Goal: Task Accomplishment & Management: Complete application form

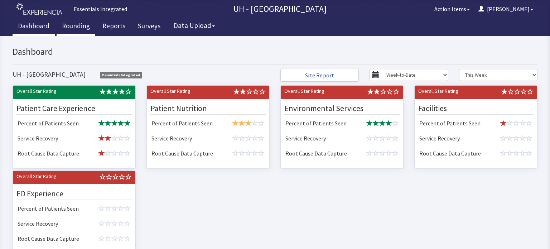
click at [77, 24] on link "Rounding" at bounding box center [76, 27] width 39 height 18
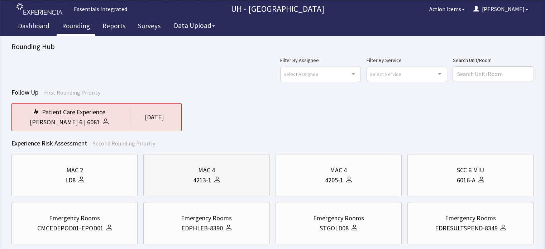
click at [195, 176] on div "4213-1" at bounding box center [202, 180] width 18 height 10
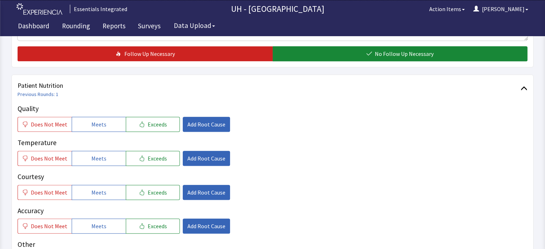
scroll to position [329, 0]
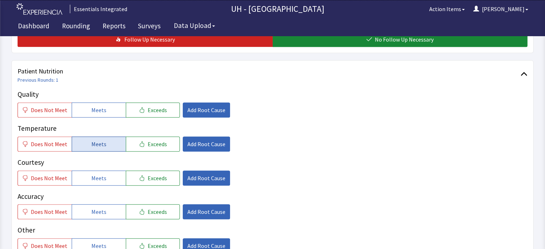
drag, startPoint x: 97, startPoint y: 96, endPoint x: 95, endPoint y: 132, distance: 37.0
click at [95, 132] on div "Quality Does Not Meet Meets Exceeds Add Root Cause Temperature Does Not Meet Me…" at bounding box center [272, 188] width 509 height 198
click at [95, 140] on span "Meets" at bounding box center [98, 144] width 15 height 9
click at [98, 102] on button "Meets" at bounding box center [99, 109] width 54 height 15
click at [105, 170] on button "Meets" at bounding box center [99, 177] width 54 height 15
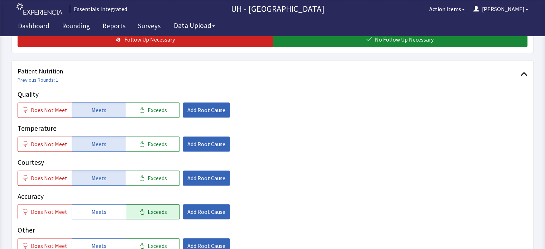
click at [147, 207] on span "Exceeds" at bounding box center [156, 211] width 19 height 9
click at [107, 204] on button "Meets" at bounding box center [99, 211] width 54 height 15
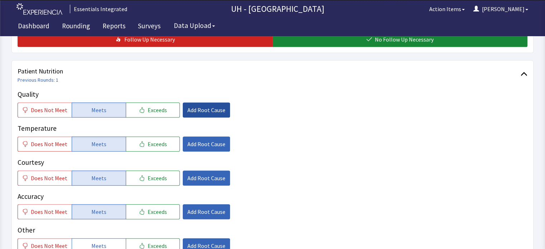
click at [205, 102] on button "Add Root Cause" at bounding box center [206, 109] width 47 height 15
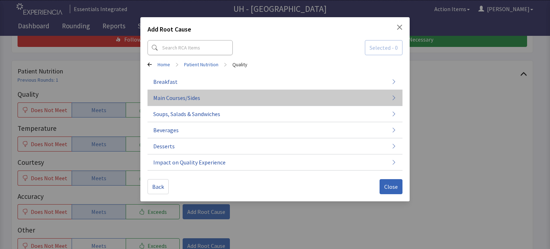
click at [271, 98] on button "Main Courses/Sides" at bounding box center [274, 98] width 255 height 16
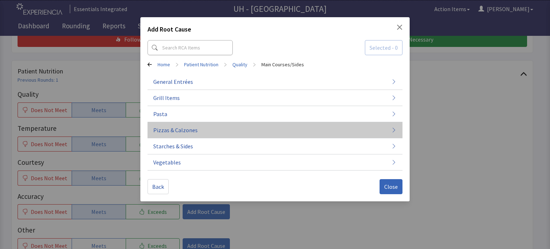
click at [232, 127] on button "Pizzas & Calzones" at bounding box center [274, 130] width 255 height 16
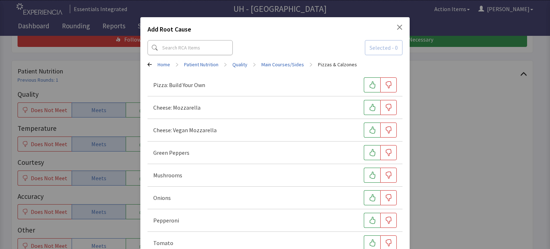
click at [397, 29] on icon "Close" at bounding box center [400, 27] width 6 height 6
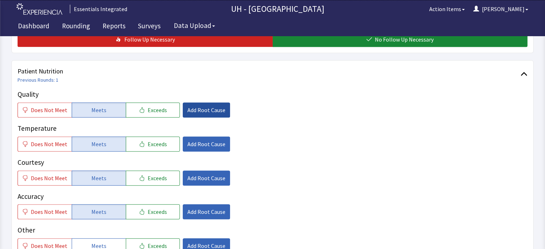
click at [210, 106] on span "Add Root Cause" at bounding box center [206, 110] width 38 height 9
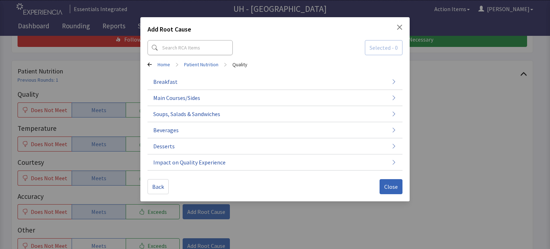
click at [210, 96] on button "Main Courses/Sides" at bounding box center [274, 98] width 255 height 16
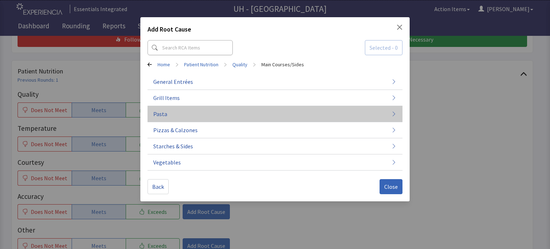
click at [251, 106] on button "Pasta" at bounding box center [274, 114] width 255 height 16
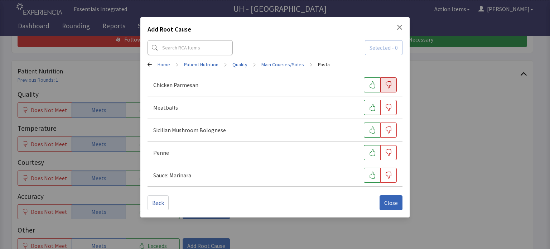
click at [385, 87] on icon "button" at bounding box center [388, 84] width 7 height 7
click at [390, 131] on icon "button" at bounding box center [388, 129] width 7 height 7
click at [390, 196] on button "Close" at bounding box center [390, 202] width 23 height 15
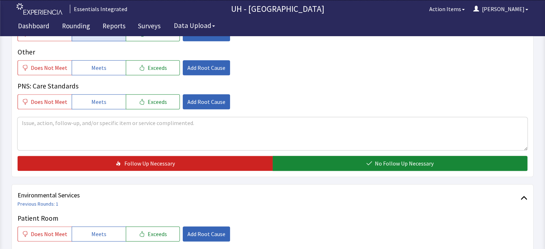
scroll to position [509, 0]
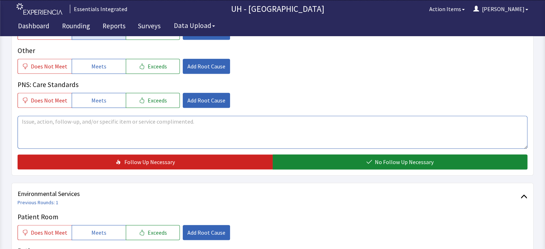
click at [422, 124] on textarea at bounding box center [272, 132] width 509 height 33
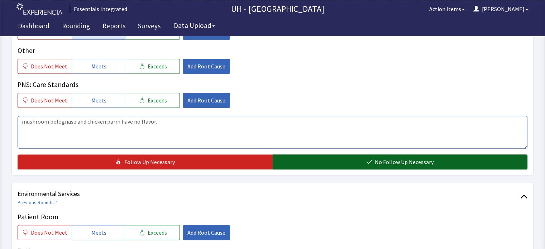
type textarea "mushroom bolognase and chicken parm have no flavor."
click at [364, 154] on button "No Follow Up Necessary" at bounding box center [399, 161] width 255 height 15
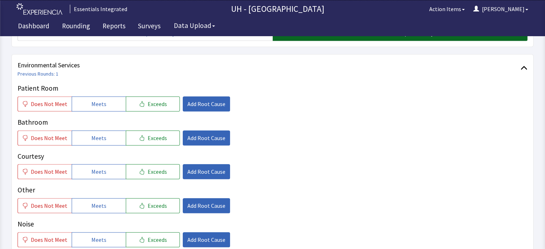
scroll to position [638, 0]
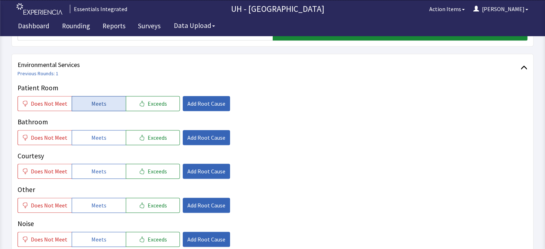
click at [98, 99] on span "Meets" at bounding box center [98, 103] width 15 height 9
click at [97, 133] on span "Meets" at bounding box center [98, 137] width 15 height 9
click at [95, 167] on span "Meets" at bounding box center [98, 171] width 15 height 9
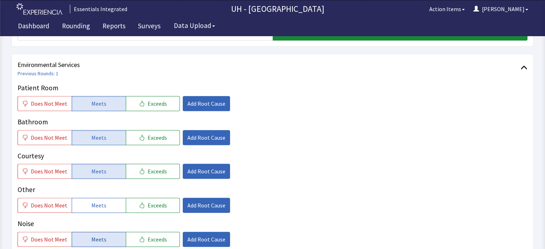
click at [110, 232] on button "Meets" at bounding box center [99, 239] width 54 height 15
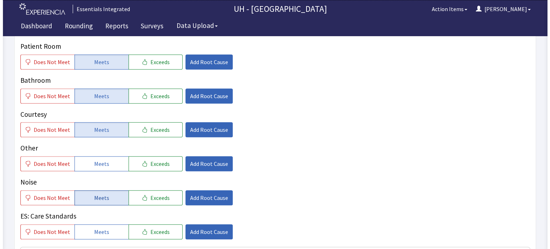
scroll to position [681, 0]
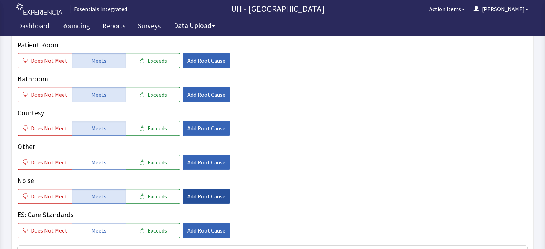
click at [205, 192] on span "Add Root Cause" at bounding box center [206, 196] width 38 height 9
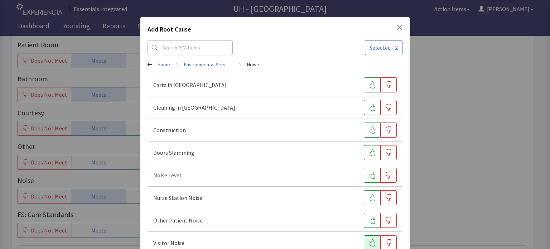
click at [373, 241] on button "button" at bounding box center [372, 242] width 16 height 15
click at [371, 216] on button "button" at bounding box center [372, 220] width 16 height 15
drag, startPoint x: 369, startPoint y: 201, endPoint x: 370, endPoint y: 170, distance: 30.5
click at [370, 170] on div "Carts in Hallway Cleaning in Hallway Construction Doors Slamming Noise Level Nu…" at bounding box center [274, 164] width 255 height 180
click at [370, 170] on button "button" at bounding box center [372, 175] width 16 height 15
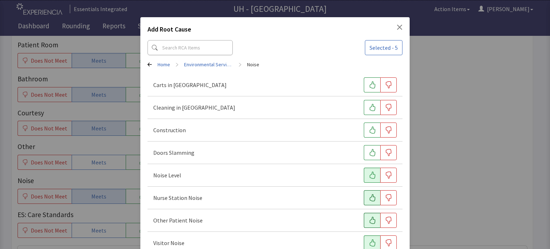
click at [372, 200] on button "button" at bounding box center [372, 197] width 16 height 15
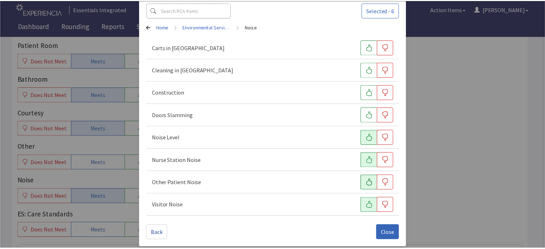
scroll to position [41, 0]
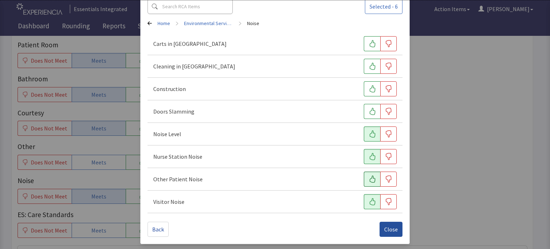
click at [388, 228] on span "Close" at bounding box center [391, 229] width 14 height 9
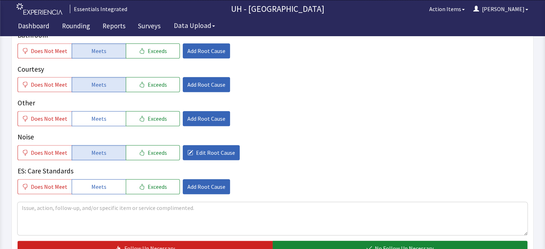
scroll to position [738, 0]
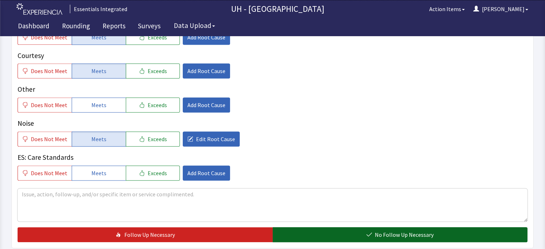
click at [400, 230] on span "No Follow Up Necessary" at bounding box center [403, 234] width 59 height 9
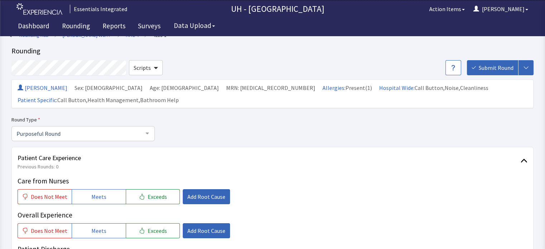
scroll to position [0, 0]
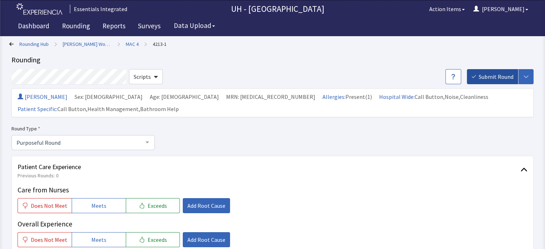
click at [505, 75] on span "Submit Round" at bounding box center [495, 76] width 35 height 9
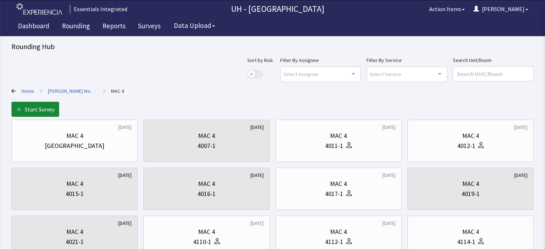
click at [77, 92] on link "[PERSON_NAME] Women's Building" at bounding box center [72, 90] width 49 height 7
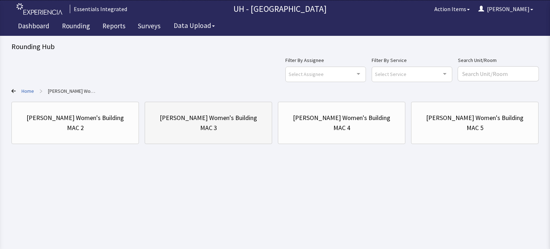
click at [230, 119] on div "[PERSON_NAME] Women's Building" at bounding box center [208, 118] width 97 height 10
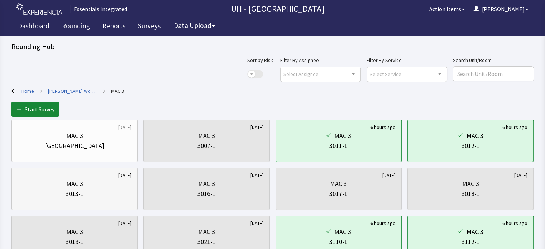
click at [122, 198] on div "3013-1" at bounding box center [75, 194] width 114 height 10
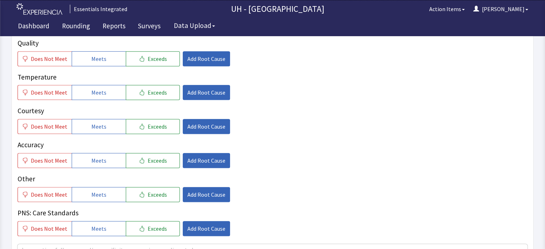
scroll to position [341, 0]
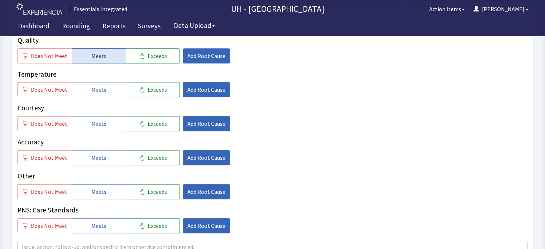
click at [110, 53] on button "Meets" at bounding box center [99, 55] width 54 height 15
drag, startPoint x: 102, startPoint y: 87, endPoint x: 97, endPoint y: 121, distance: 35.0
click at [97, 121] on div "Quality Does Not Meet Meets Exceeds Add Root Cause Temperature Does Not Meet Me…" at bounding box center [272, 134] width 509 height 198
drag, startPoint x: 97, startPoint y: 121, endPoint x: 107, endPoint y: 154, distance: 34.2
click at [107, 154] on div "Quality Does Not Meet Meets Exceeds Add Root Cause Temperature Does Not Meet Me…" at bounding box center [272, 134] width 509 height 198
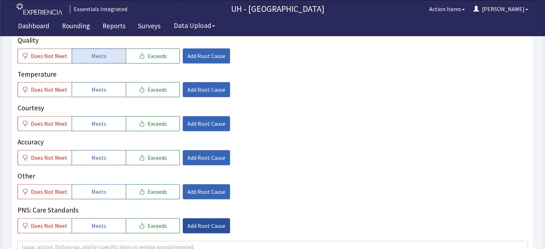
drag, startPoint x: 107, startPoint y: 154, endPoint x: 208, endPoint y: 229, distance: 125.5
click at [208, 229] on div "Quality Does Not Meet Meets Exceeds Add Root Cause Temperature Does Not Meet Me…" at bounding box center [272, 134] width 509 height 198
click at [96, 87] on span "Meets" at bounding box center [98, 89] width 15 height 9
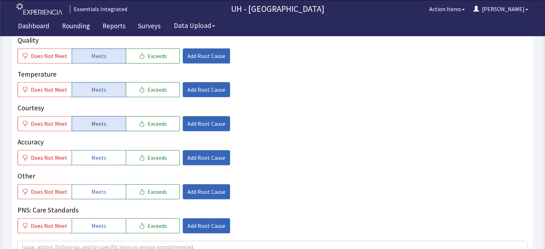
click at [84, 126] on button "Meets" at bounding box center [99, 123] width 54 height 15
click at [91, 157] on span "Meets" at bounding box center [98, 157] width 15 height 9
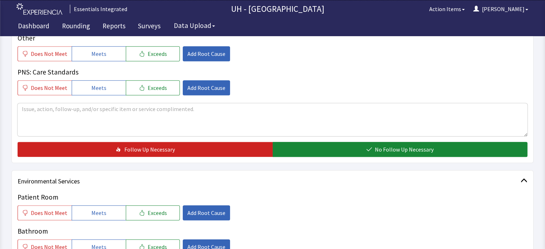
scroll to position [482, 0]
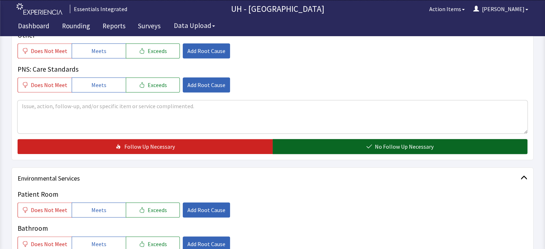
click at [447, 145] on button "No Follow Up Necessary" at bounding box center [399, 146] width 255 height 15
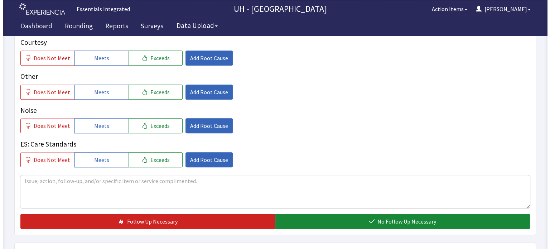
scroll to position [703, 0]
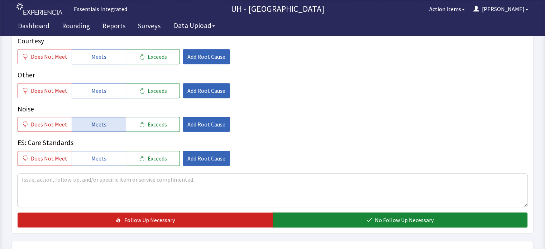
click at [101, 124] on span "Meets" at bounding box center [98, 124] width 15 height 9
click at [206, 123] on span "Add Root Cause" at bounding box center [206, 124] width 38 height 9
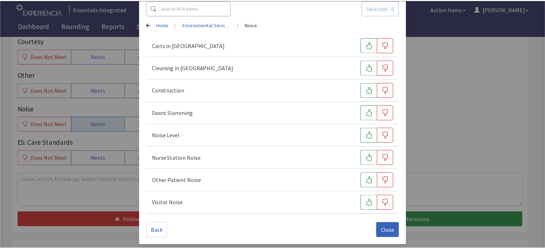
scroll to position [41, 0]
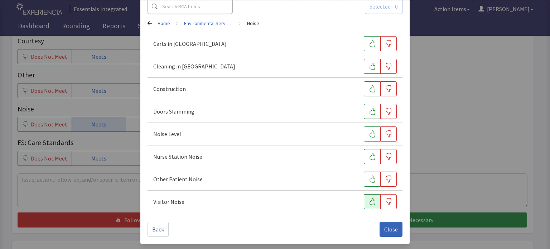
click at [369, 199] on icon "button" at bounding box center [372, 201] width 7 height 7
click at [369, 180] on icon "button" at bounding box center [372, 178] width 7 height 7
drag, startPoint x: 369, startPoint y: 157, endPoint x: 370, endPoint y: 131, distance: 26.1
click at [370, 131] on div "Carts in Hallway Cleaning in Hallway Construction Doors Slamming Noise Level Nu…" at bounding box center [274, 123] width 255 height 180
click at [370, 131] on icon "button" at bounding box center [372, 133] width 7 height 7
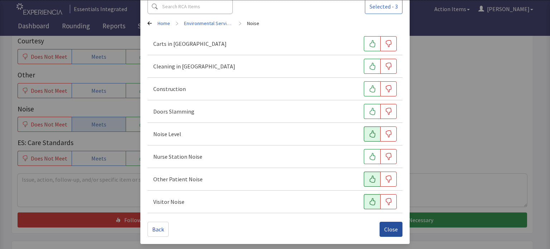
click at [387, 228] on span "Close" at bounding box center [391, 229] width 14 height 9
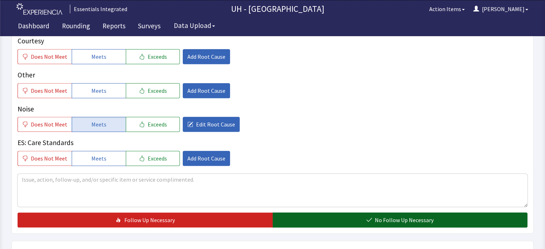
click at [431, 218] on span "No Follow Up Necessary" at bounding box center [403, 220] width 59 height 9
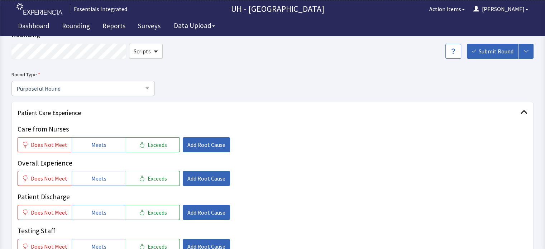
scroll to position [21, 0]
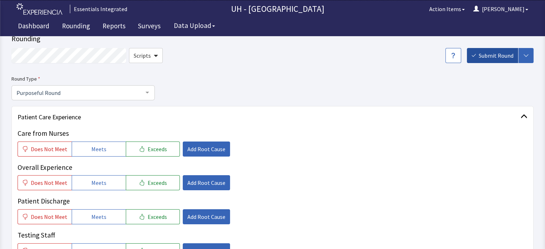
click at [502, 54] on span "Submit Round" at bounding box center [495, 55] width 35 height 9
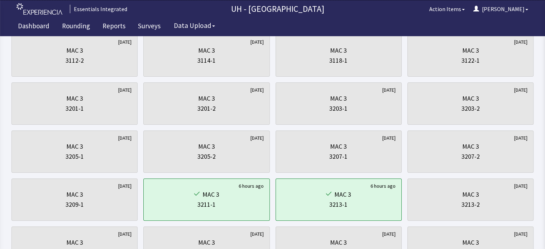
scroll to position [235, 0]
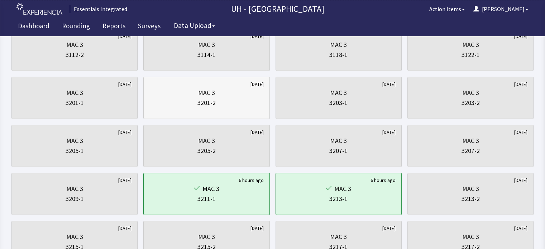
click at [221, 86] on div "MAC 3 3201-2" at bounding box center [206, 98] width 114 height 34
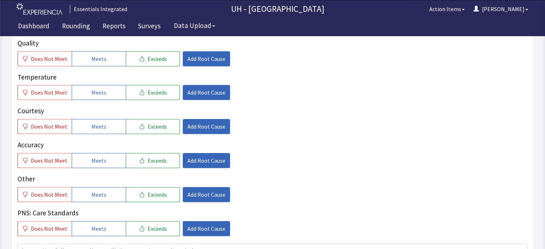
scroll to position [341, 0]
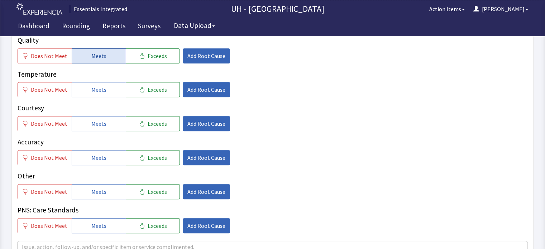
click at [81, 55] on button "Meets" at bounding box center [99, 55] width 54 height 15
click at [92, 88] on span "Meets" at bounding box center [98, 89] width 15 height 9
click at [87, 126] on button "Meets" at bounding box center [99, 123] width 54 height 15
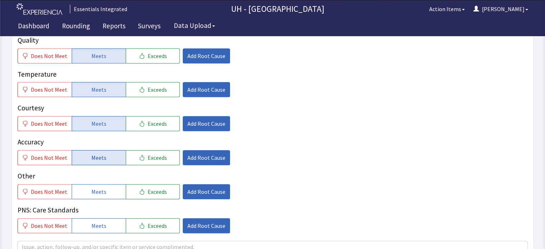
click at [105, 160] on button "Meets" at bounding box center [99, 157] width 54 height 15
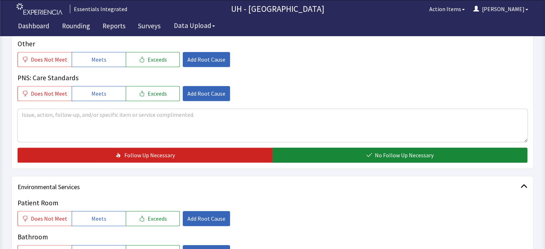
scroll to position [484, 0]
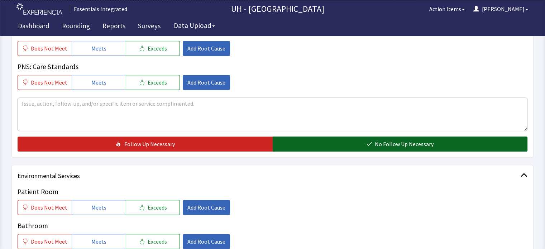
click at [445, 147] on button "No Follow Up Necessary" at bounding box center [399, 143] width 255 height 15
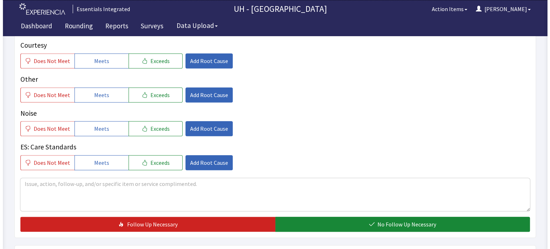
scroll to position [708, 0]
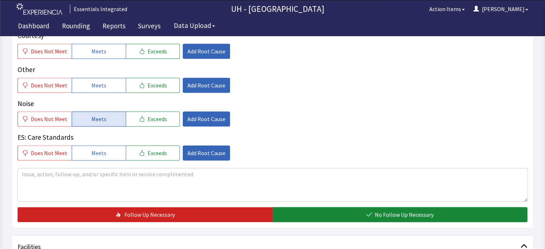
click at [121, 121] on button "Meets" at bounding box center [99, 118] width 54 height 15
click at [191, 120] on span "Add Root Cause" at bounding box center [206, 119] width 38 height 9
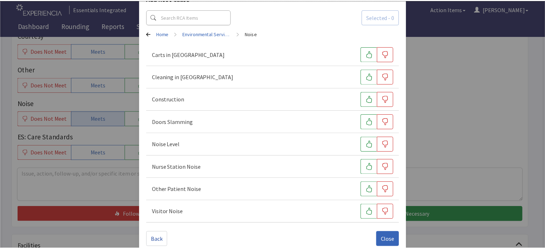
scroll to position [41, 0]
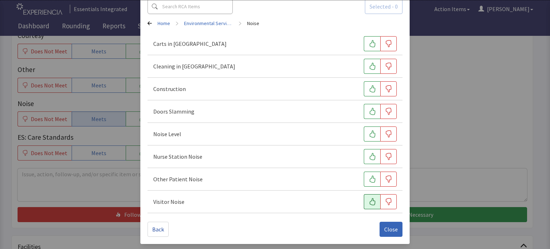
click at [369, 202] on icon "button" at bounding box center [372, 201] width 7 height 7
click at [371, 179] on icon "button" at bounding box center [372, 178] width 7 height 7
click at [369, 156] on icon "button" at bounding box center [372, 156] width 7 height 7
click at [369, 134] on icon "button" at bounding box center [372, 133] width 7 height 7
click at [387, 225] on span "Close" at bounding box center [391, 229] width 14 height 9
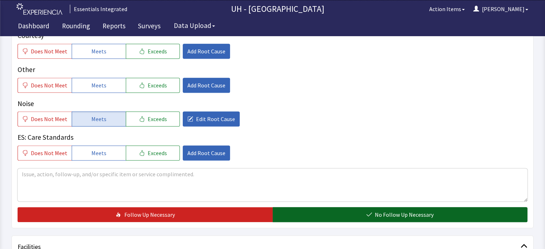
click at [405, 215] on span "No Follow Up Necessary" at bounding box center [403, 214] width 59 height 9
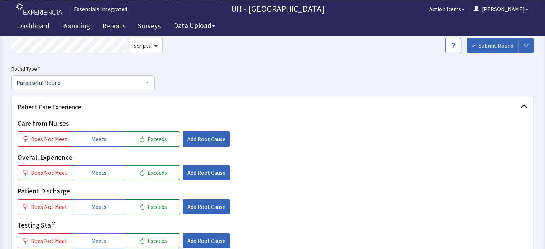
scroll to position [0, 0]
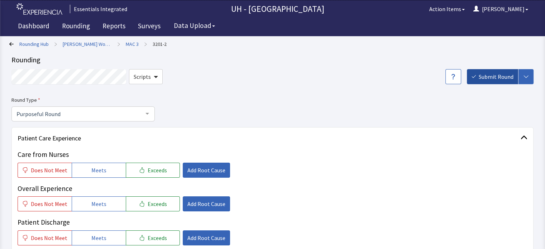
click at [494, 76] on span "Submit Round" at bounding box center [495, 76] width 35 height 9
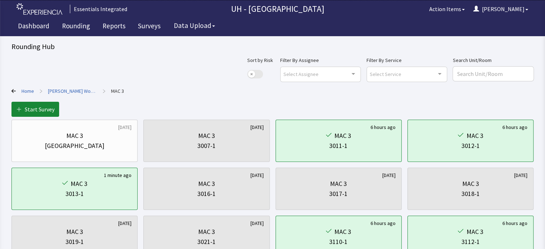
click at [79, 92] on link "[PERSON_NAME] Women's Building" at bounding box center [72, 90] width 49 height 7
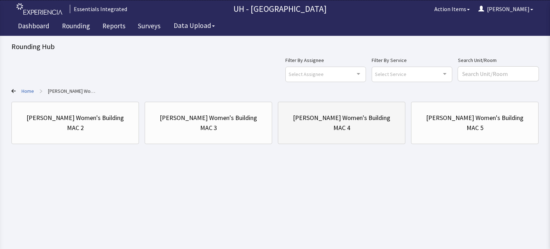
click at [334, 137] on div "[PERSON_NAME] Women's Building MAC 4" at bounding box center [341, 123] width 115 height 34
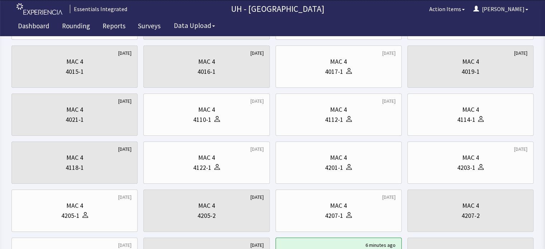
scroll to position [129, 0]
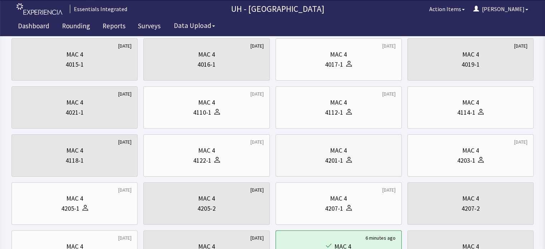
click at [319, 147] on div "MAC 4" at bounding box center [338, 150] width 114 height 10
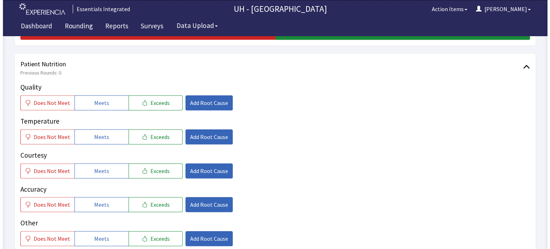
scroll to position [343, 0]
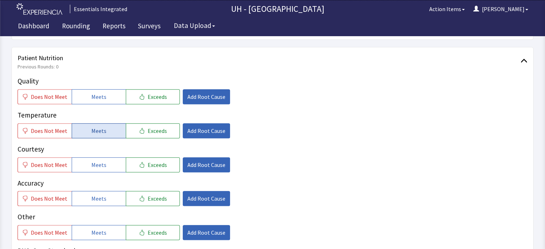
drag, startPoint x: 97, startPoint y: 81, endPoint x: 91, endPoint y: 120, distance: 39.0
click at [91, 120] on div "Quality Does Not Meet Meets Exceeds Add Root Cause Temperature Does Not Meet Me…" at bounding box center [272, 175] width 509 height 198
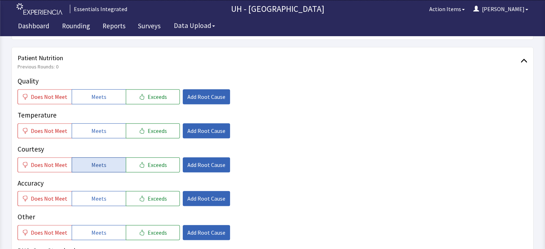
drag, startPoint x: 91, startPoint y: 120, endPoint x: 84, endPoint y: 148, distance: 29.1
click at [84, 148] on div "Quality Does Not Meet Meets Exceeds Add Root Cause Temperature Does Not Meet Me…" at bounding box center [272, 175] width 509 height 198
click at [84, 157] on button "Meets" at bounding box center [99, 164] width 54 height 15
drag, startPoint x: 106, startPoint y: 85, endPoint x: 95, endPoint y: 114, distance: 31.2
click at [95, 114] on div "Quality Does Not Meet Meets Exceeds Add Root Cause Temperature Does Not Meet Me…" at bounding box center [272, 175] width 509 height 198
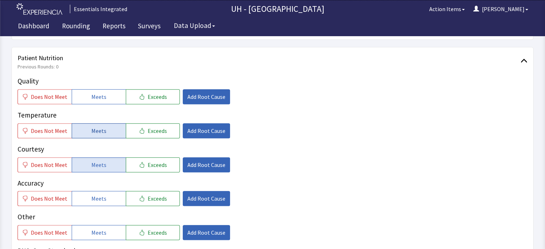
click at [95, 126] on span "Meets" at bounding box center [98, 130] width 15 height 9
click at [99, 92] on span "Meets" at bounding box center [98, 96] width 15 height 9
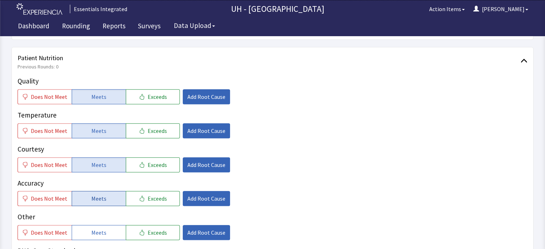
click at [92, 194] on span "Meets" at bounding box center [98, 198] width 15 height 9
click at [206, 126] on span "Add Root Cause" at bounding box center [206, 130] width 38 height 9
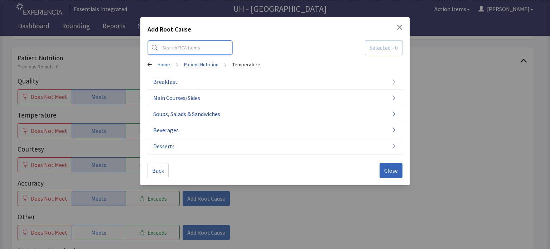
click at [208, 47] on input at bounding box center [189, 47] width 85 height 15
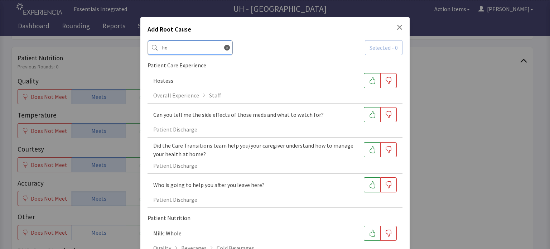
type input "h"
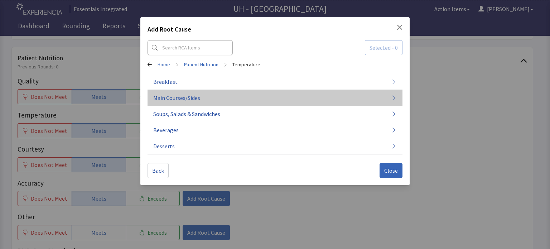
click at [194, 94] on span "Main Courses/Sides" at bounding box center [176, 97] width 47 height 9
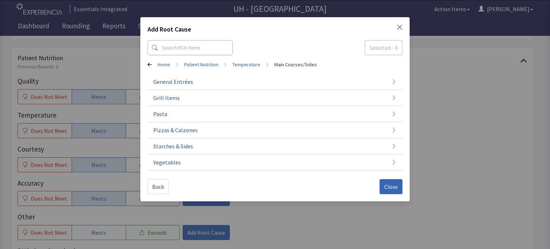
click at [194, 94] on button "Grill Items" at bounding box center [274, 98] width 255 height 16
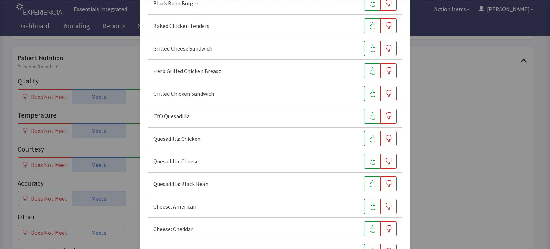
scroll to position [137, 0]
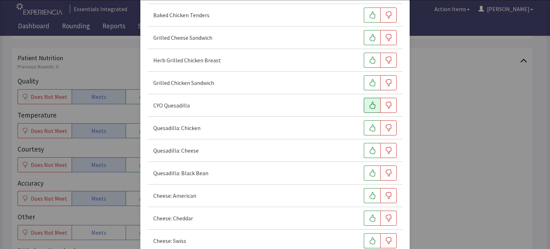
click at [369, 102] on icon "button" at bounding box center [372, 105] width 6 height 7
click at [387, 171] on icon "button" at bounding box center [388, 172] width 7 height 7
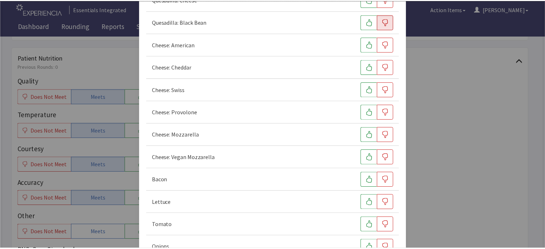
scroll to position [334, 0]
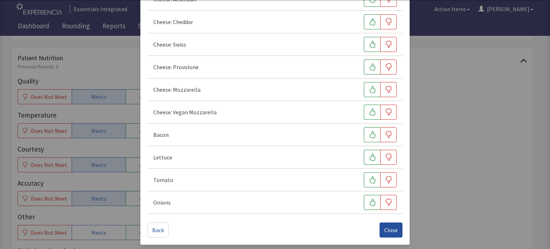
click at [384, 228] on span "Close" at bounding box center [391, 230] width 14 height 9
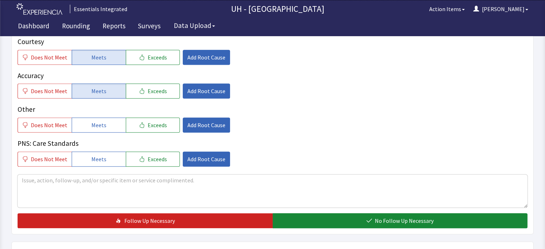
scroll to position [466, 0]
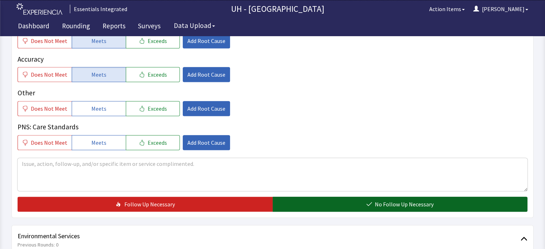
click at [480, 197] on button "No Follow Up Necessary" at bounding box center [399, 204] width 255 height 15
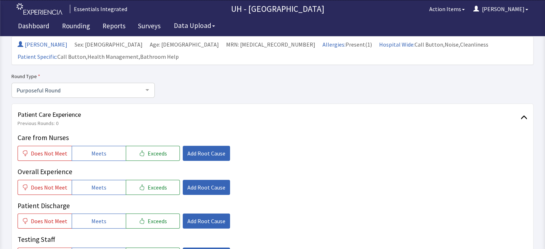
scroll to position [0, 0]
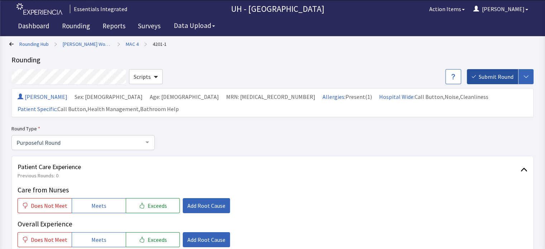
click at [498, 74] on span "Submit Round" at bounding box center [495, 76] width 35 height 9
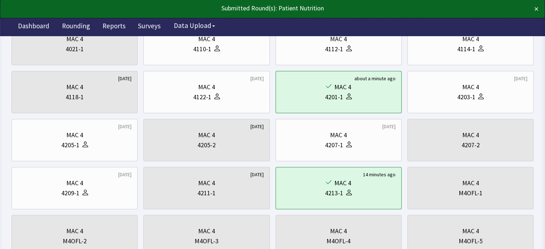
scroll to position [199, 0]
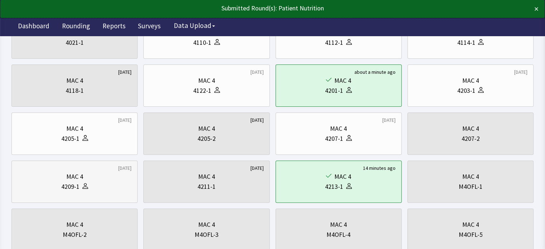
click at [83, 180] on div "MAC 4" at bounding box center [75, 176] width 114 height 10
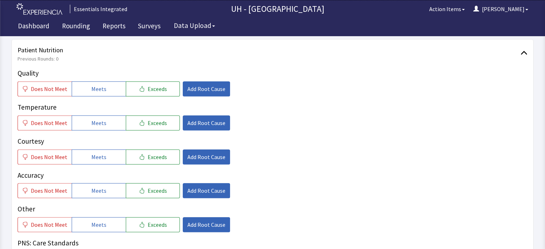
scroll to position [353, 0]
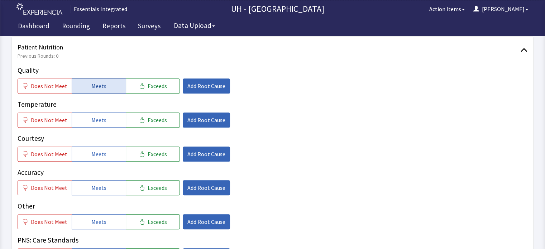
click at [97, 83] on span "Meets" at bounding box center [98, 86] width 15 height 9
click at [99, 114] on button "Meets" at bounding box center [99, 119] width 54 height 15
click at [98, 150] on span "Meets" at bounding box center [98, 154] width 15 height 9
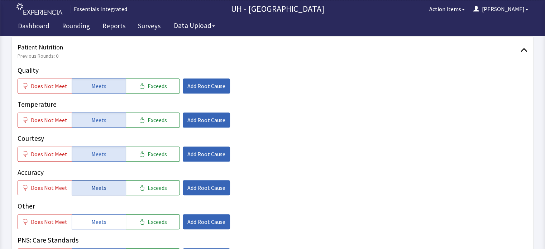
click at [97, 187] on span "Meets" at bounding box center [98, 187] width 15 height 9
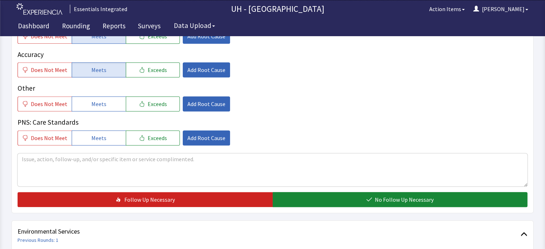
scroll to position [509, 0]
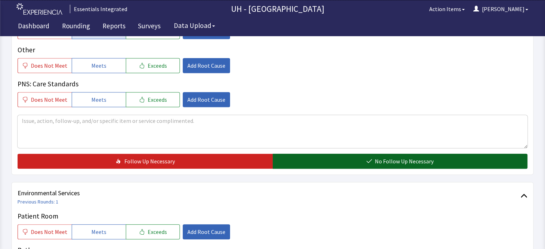
click at [461, 159] on button "No Follow Up Necessary" at bounding box center [399, 161] width 255 height 15
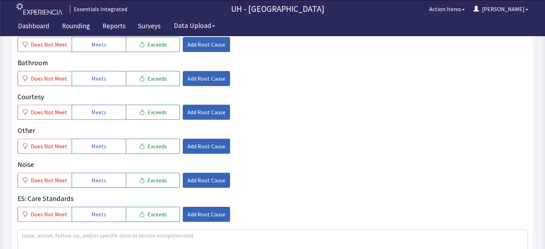
scroll to position [700, 0]
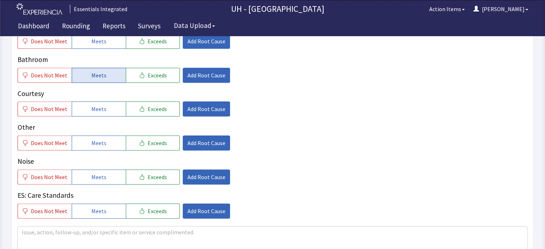
drag, startPoint x: 100, startPoint y: 38, endPoint x: 100, endPoint y: 71, distance: 33.3
click at [100, 71] on div "Patient Room Does Not Meet Meets Exceeds Add Root Cause Bathroom Does Not Meet …" at bounding box center [272, 119] width 509 height 198
click at [100, 71] on span "Meets" at bounding box center [98, 75] width 15 height 9
click at [98, 107] on span "Meets" at bounding box center [98, 109] width 15 height 9
click at [97, 140] on span "Meets" at bounding box center [98, 143] width 15 height 9
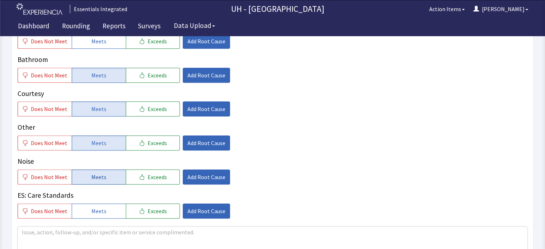
click at [105, 176] on button "Meets" at bounding box center [99, 176] width 54 height 15
click at [209, 180] on button "Add Root Cause" at bounding box center [206, 176] width 47 height 15
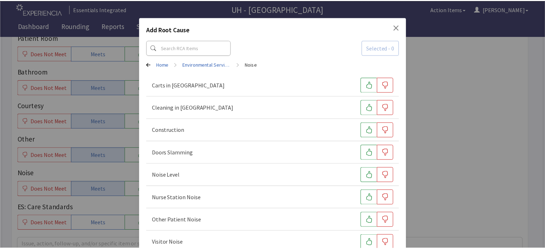
scroll to position [41, 0]
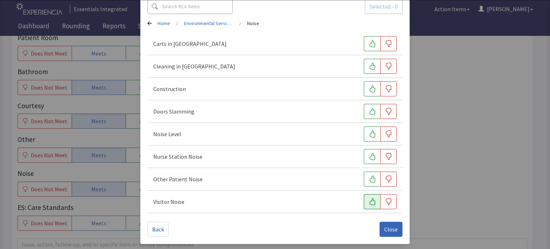
click at [371, 201] on icon "button" at bounding box center [372, 201] width 6 height 7
drag, startPoint x: 370, startPoint y: 182, endPoint x: 369, endPoint y: 154, distance: 27.2
click at [369, 154] on div "Carts in Hallway Cleaning in Hallway Construction Doors Slamming Noise Level Nu…" at bounding box center [274, 123] width 255 height 180
drag, startPoint x: 369, startPoint y: 154, endPoint x: 366, endPoint y: 128, distance: 26.7
click at [366, 128] on div "Carts in Hallway Cleaning in Hallway Construction Doors Slamming Noise Level Nu…" at bounding box center [274, 123] width 255 height 180
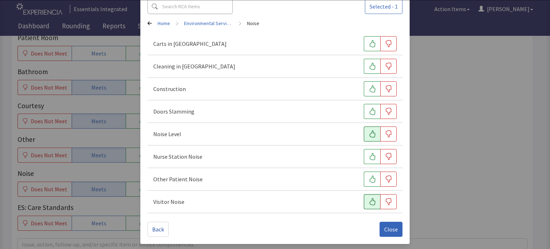
click at [366, 128] on button "button" at bounding box center [372, 133] width 16 height 15
click at [369, 149] on button "button" at bounding box center [372, 156] width 16 height 15
click at [368, 185] on button "button" at bounding box center [372, 178] width 16 height 15
click at [369, 65] on icon "button" at bounding box center [372, 66] width 7 height 7
click at [388, 226] on span "Close" at bounding box center [391, 229] width 14 height 9
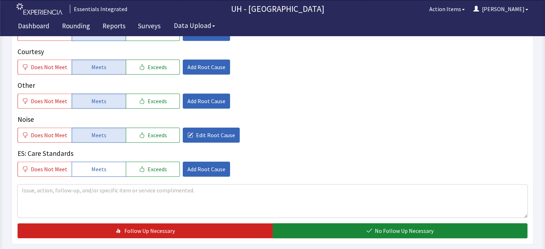
scroll to position [771, 0]
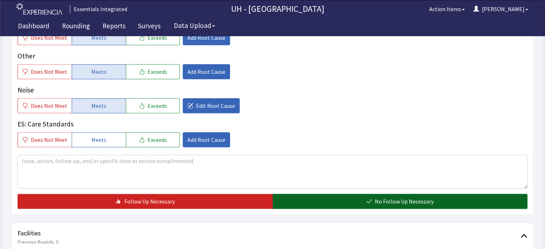
click at [484, 200] on button "No Follow Up Necessary" at bounding box center [399, 201] width 255 height 15
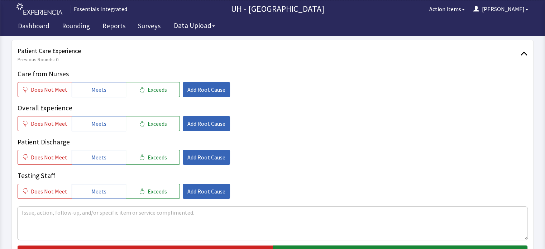
scroll to position [0, 0]
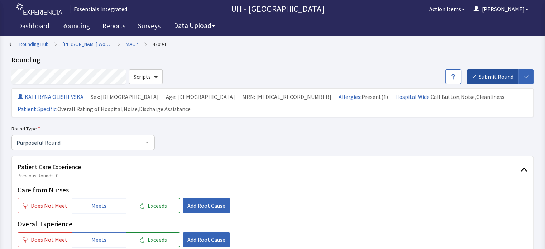
click at [484, 77] on span "Submit Round" at bounding box center [495, 76] width 35 height 9
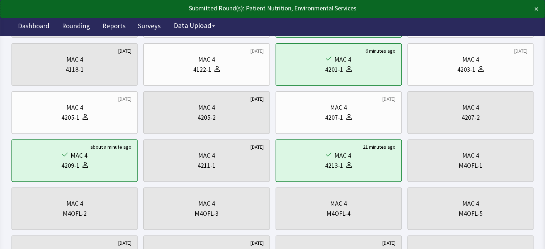
scroll to position [225, 0]
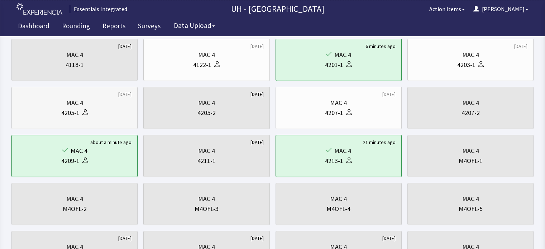
click at [106, 110] on div "4205-1" at bounding box center [75, 113] width 114 height 10
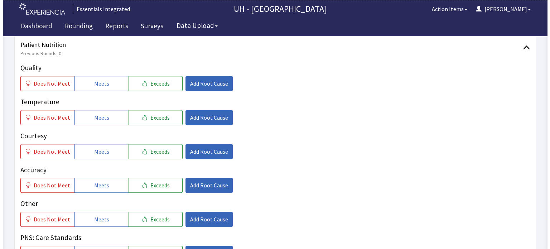
scroll to position [360, 0]
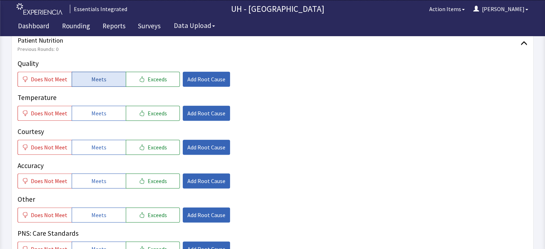
click at [113, 72] on button "Meets" at bounding box center [99, 79] width 54 height 15
click at [111, 106] on button "Meets" at bounding box center [99, 113] width 54 height 15
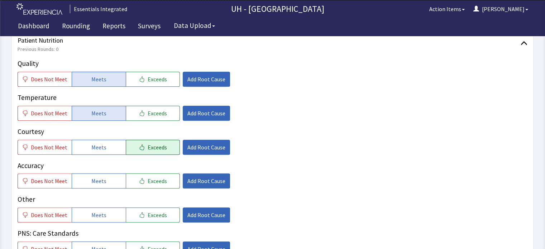
click at [140, 144] on icon "button" at bounding box center [142, 147] width 4 height 6
click at [206, 143] on span "Add Root Cause" at bounding box center [206, 147] width 38 height 9
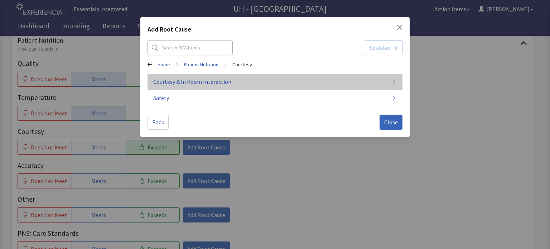
click at [364, 80] on button "Courtesy & In Room Interaction" at bounding box center [274, 82] width 255 height 16
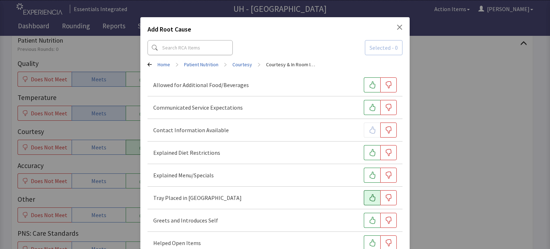
click at [371, 200] on icon "button" at bounding box center [372, 197] width 6 height 7
click at [369, 225] on button "button" at bounding box center [372, 220] width 16 height 15
click at [369, 241] on icon "button" at bounding box center [372, 242] width 7 height 7
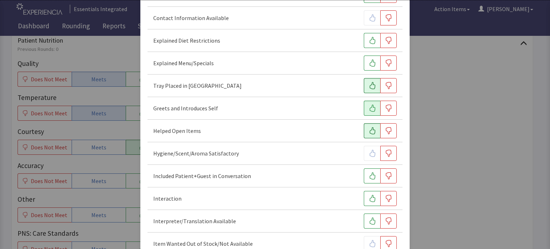
scroll to position [119, 0]
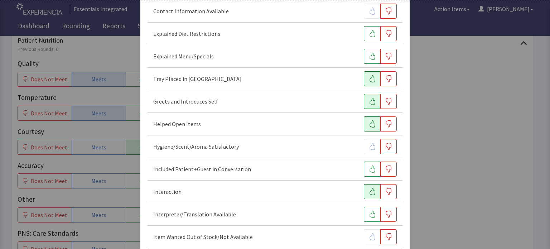
click at [367, 195] on button "button" at bounding box center [372, 191] width 16 height 15
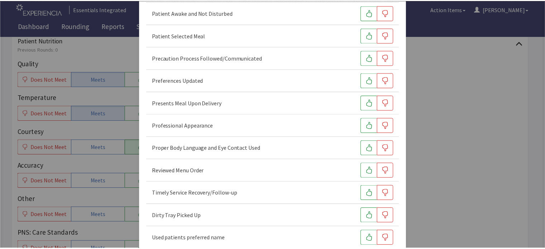
scroll to position [513, 0]
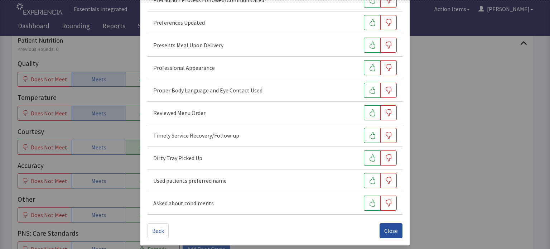
click at [388, 227] on span "Close" at bounding box center [391, 230] width 14 height 9
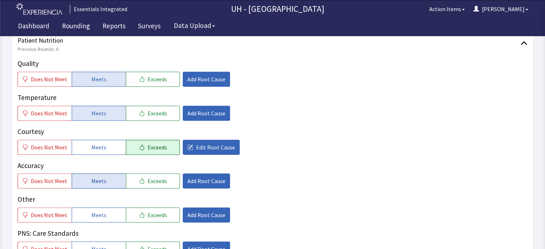
click at [87, 173] on button "Meets" at bounding box center [99, 180] width 54 height 15
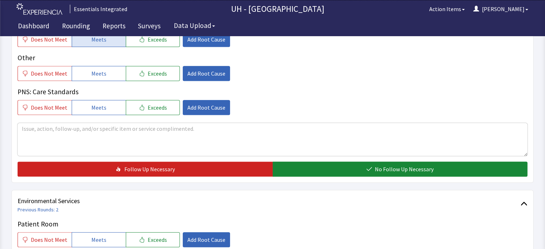
scroll to position [506, 0]
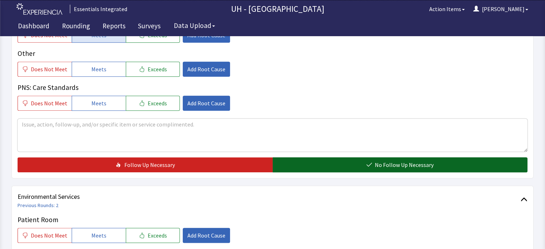
click at [460, 157] on button "No Follow Up Necessary" at bounding box center [399, 164] width 255 height 15
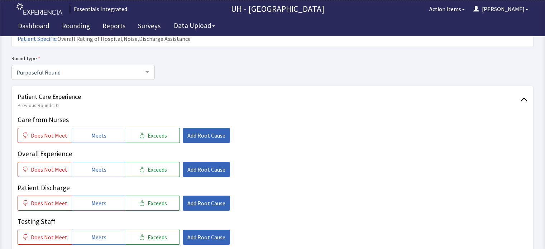
scroll to position [0, 0]
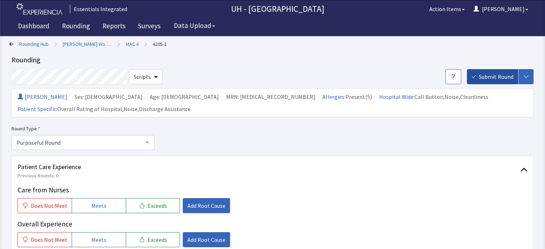
click at [495, 73] on span "Submit Round" at bounding box center [495, 76] width 35 height 9
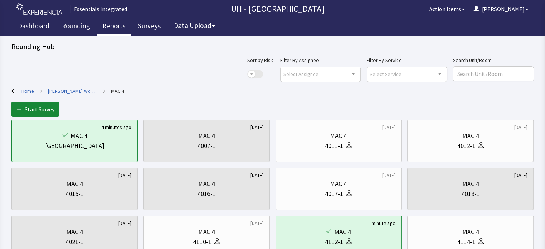
click at [109, 23] on link "Reports" at bounding box center [114, 27] width 34 height 18
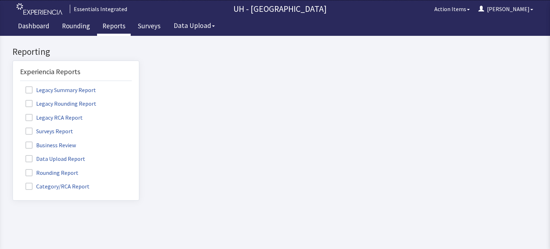
click at [44, 171] on label "Rounding Report" at bounding box center [53, 172] width 66 height 9
click at [13, 169] on input "Rounding Report" at bounding box center [13, 169] width 0 height 0
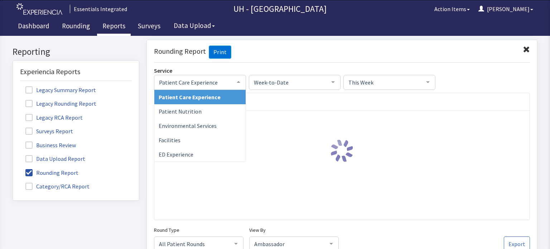
click at [239, 81] on div at bounding box center [238, 82] width 14 height 14
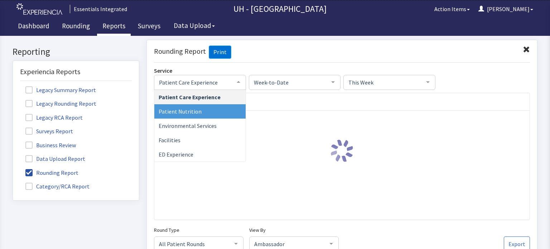
click at [218, 115] on span "Patient Nutrition" at bounding box center [199, 111] width 91 height 14
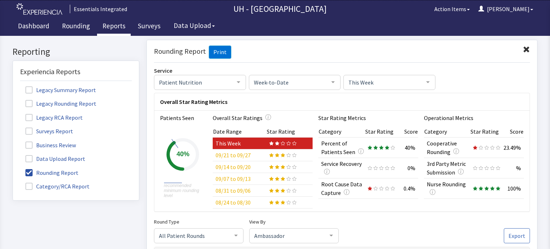
drag, startPoint x: 549, startPoint y: 57, endPoint x: 459, endPoint y: 61, distance: 90.3
click at [77, 26] on link "Rounding" at bounding box center [76, 27] width 39 height 18
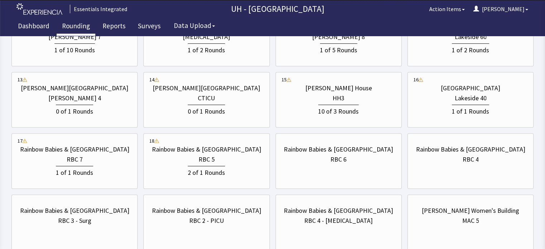
scroll to position [396, 0]
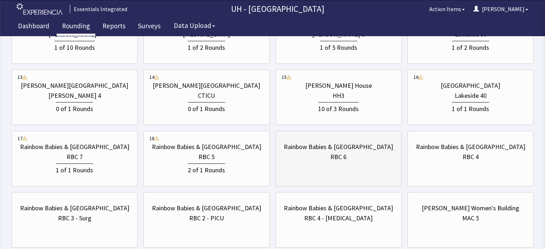
click at [359, 163] on div "Rainbow Babies & Children's Hospital RBC 6" at bounding box center [338, 152] width 114 height 34
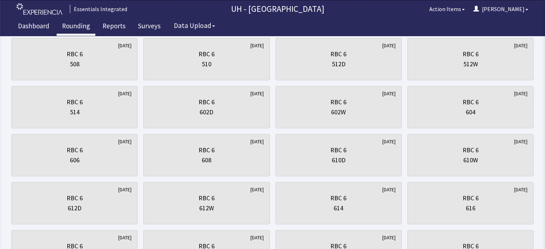
scroll to position [278, 0]
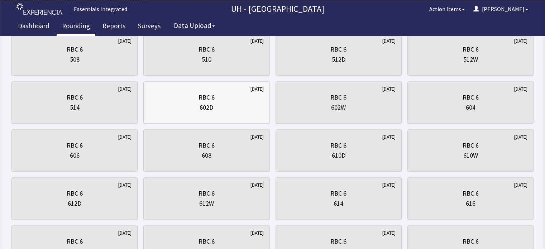
click at [210, 93] on div "RBC 6" at bounding box center [206, 97] width 16 height 10
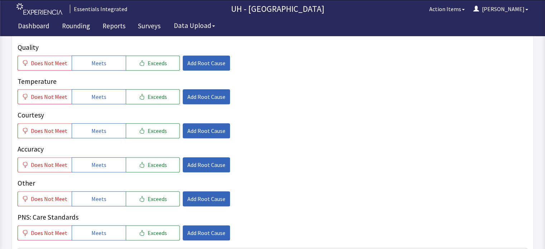
scroll to position [343, 0]
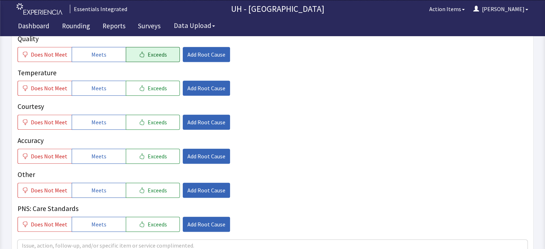
click at [142, 50] on button "Exceeds" at bounding box center [153, 54] width 54 height 15
click at [102, 89] on span "Meets" at bounding box center [98, 88] width 15 height 9
click at [141, 123] on button "Exceeds" at bounding box center [153, 122] width 54 height 15
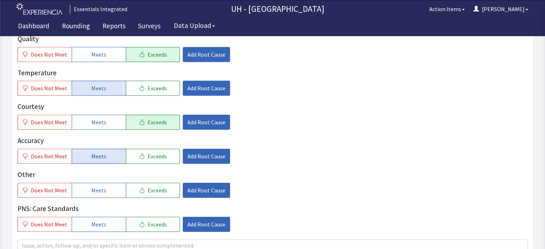
click at [113, 154] on button "Meets" at bounding box center [99, 156] width 54 height 15
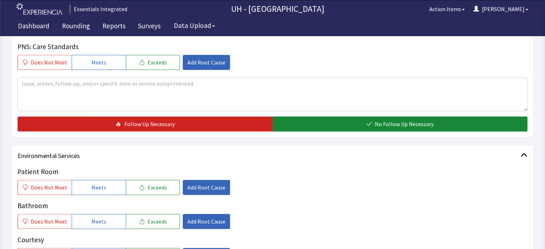
scroll to position [516, 0]
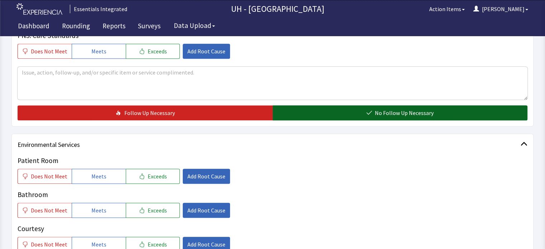
click at [455, 111] on button "No Follow Up Necessary" at bounding box center [399, 112] width 255 height 15
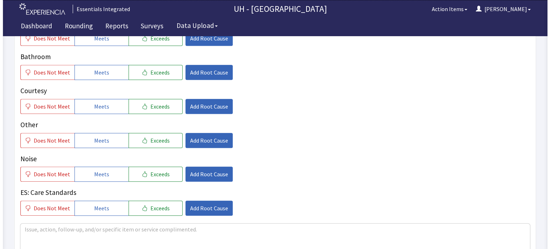
scroll to position [655, 0]
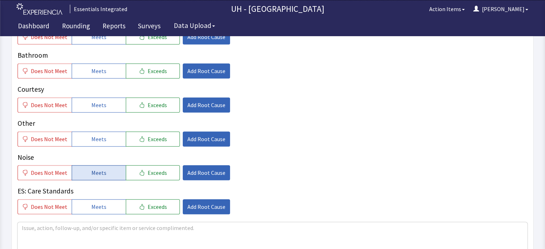
click at [112, 171] on button "Meets" at bounding box center [99, 172] width 54 height 15
click at [114, 143] on button "Meets" at bounding box center [99, 138] width 54 height 15
click at [111, 92] on p "Courtesy" at bounding box center [272, 89] width 509 height 10
click at [109, 100] on button "Meets" at bounding box center [99, 104] width 54 height 15
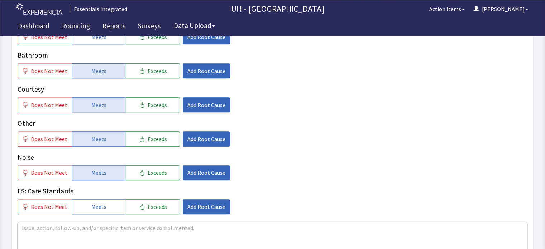
click at [115, 71] on button "Meets" at bounding box center [99, 70] width 54 height 15
click at [192, 169] on span "Add Root Cause" at bounding box center [206, 172] width 38 height 9
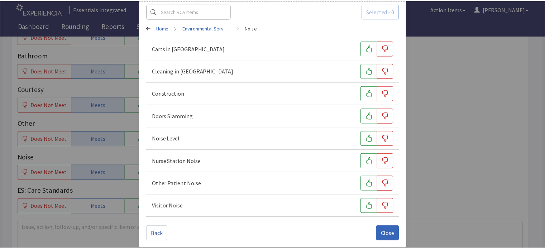
scroll to position [41, 0]
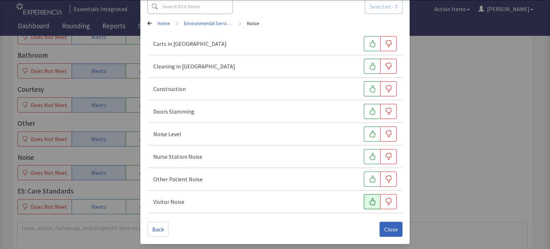
click at [372, 203] on button "button" at bounding box center [372, 201] width 16 height 15
drag, startPoint x: 366, startPoint y: 178, endPoint x: 370, endPoint y: 162, distance: 16.3
click at [370, 162] on div "Carts in Hallway Cleaning in Hallway Construction Doors Slamming Noise Level Nu…" at bounding box center [274, 123] width 255 height 180
drag, startPoint x: 370, startPoint y: 162, endPoint x: 373, endPoint y: 137, distance: 25.3
click at [373, 137] on div "Carts in Hallway Cleaning in Hallway Construction Doors Slamming Noise Level Nu…" at bounding box center [274, 123] width 255 height 180
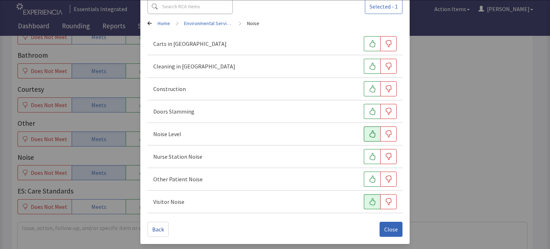
click at [373, 137] on button "button" at bounding box center [372, 133] width 16 height 15
drag, startPoint x: 371, startPoint y: 158, endPoint x: 368, endPoint y: 176, distance: 18.1
click at [368, 176] on div "Carts in Hallway Cleaning in Hallway Construction Doors Slamming Noise Level Nu…" at bounding box center [274, 123] width 255 height 180
click at [369, 176] on icon "button" at bounding box center [372, 178] width 6 height 7
click at [369, 155] on icon "button" at bounding box center [372, 156] width 7 height 7
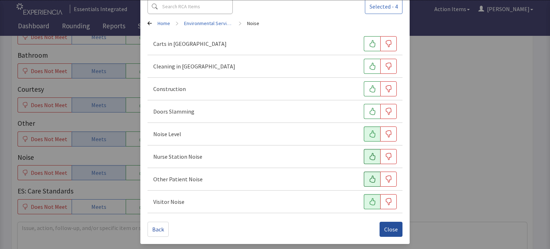
click at [384, 229] on span "Close" at bounding box center [391, 229] width 14 height 9
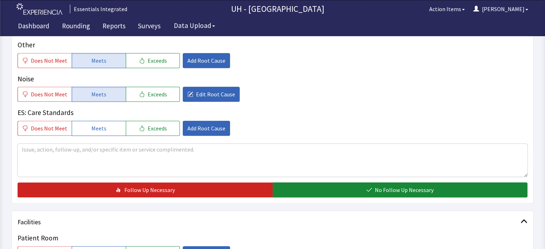
scroll to position [753, 0]
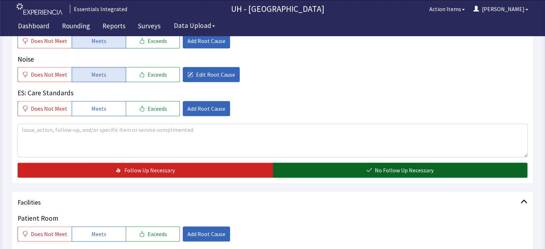
click at [489, 166] on button "No Follow Up Necessary" at bounding box center [399, 170] width 255 height 15
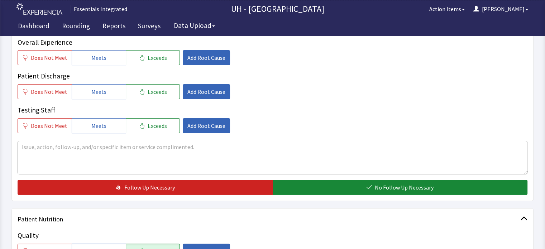
scroll to position [0, 0]
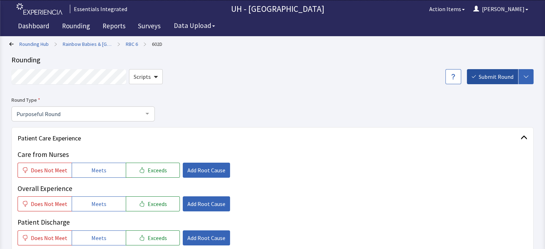
click at [490, 76] on span "Submit Round" at bounding box center [495, 76] width 35 height 9
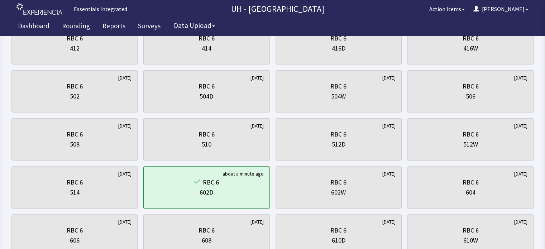
scroll to position [194, 0]
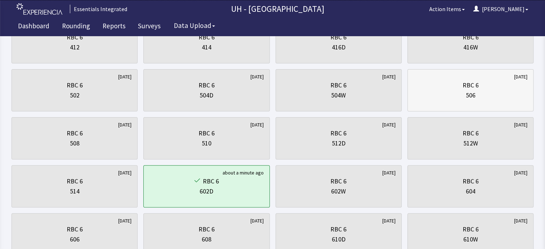
click at [502, 90] on div "506" at bounding box center [470, 95] width 114 height 10
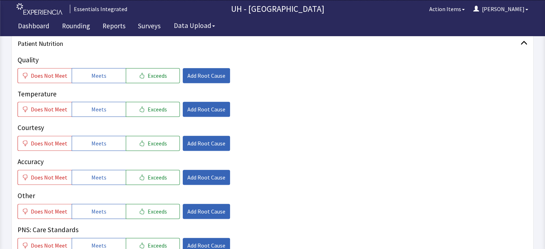
scroll to position [323, 0]
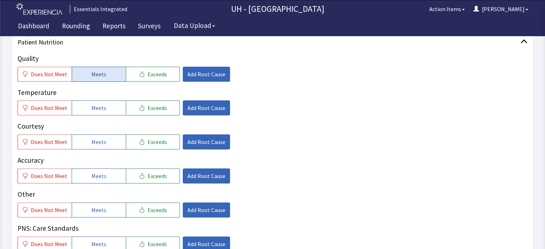
click at [113, 67] on button "Meets" at bounding box center [99, 74] width 54 height 15
click at [100, 103] on span "Meets" at bounding box center [98, 107] width 15 height 9
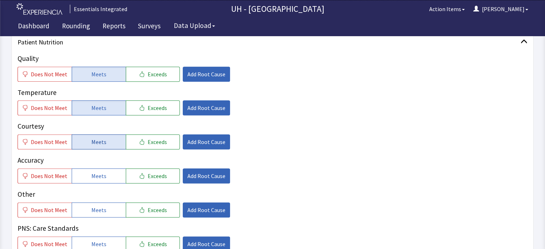
click at [92, 137] on span "Meets" at bounding box center [98, 141] width 15 height 9
click at [147, 174] on span "Exceeds" at bounding box center [156, 175] width 19 height 9
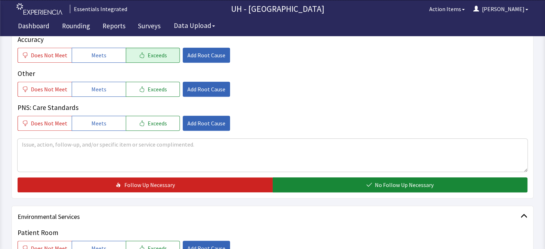
scroll to position [459, 0]
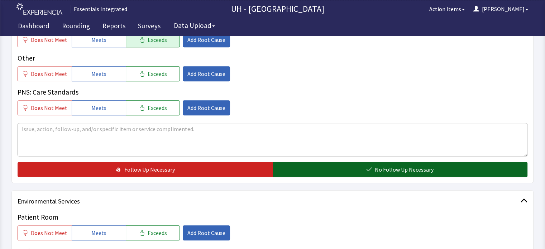
click at [480, 166] on button "No Follow Up Necessary" at bounding box center [399, 169] width 255 height 15
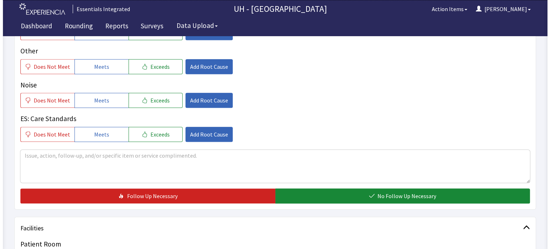
scroll to position [721, 0]
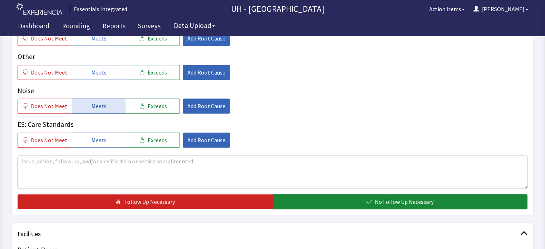
click at [99, 106] on span "Meets" at bounding box center [98, 106] width 15 height 9
click at [188, 104] on span "Add Root Cause" at bounding box center [206, 106] width 38 height 9
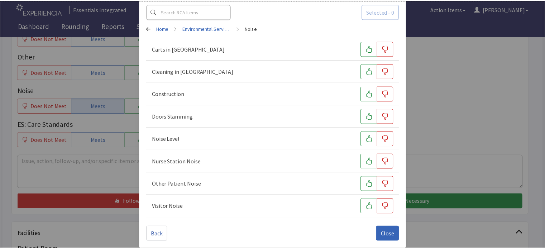
scroll to position [41, 0]
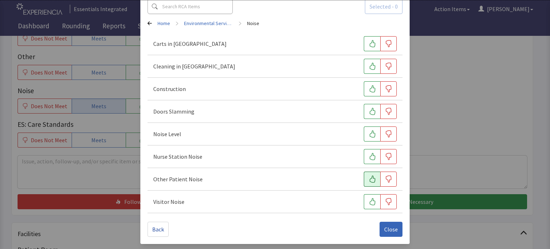
drag, startPoint x: 366, startPoint y: 200, endPoint x: 367, endPoint y: 177, distance: 23.0
click at [367, 177] on div "Carts in Hallway Cleaning in Hallway Construction Doors Slamming Noise Level Nu…" at bounding box center [274, 123] width 255 height 180
click at [369, 177] on icon "button" at bounding box center [372, 178] width 6 height 7
click at [369, 202] on icon "button" at bounding box center [372, 201] width 7 height 7
drag, startPoint x: 371, startPoint y: 158, endPoint x: 371, endPoint y: 134, distance: 23.6
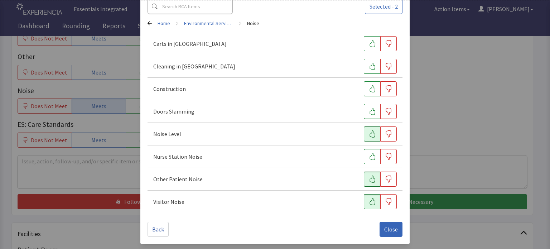
click at [371, 134] on div "Carts in Hallway Cleaning in Hallway Construction Doors Slamming Noise Level Nu…" at bounding box center [274, 123] width 255 height 180
click at [371, 134] on icon "button" at bounding box center [372, 133] width 7 height 7
click at [391, 225] on span "Close" at bounding box center [391, 229] width 14 height 9
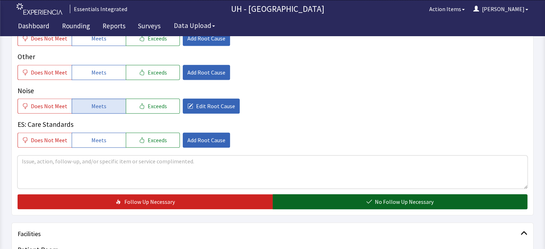
click at [395, 203] on span "No Follow Up Necessary" at bounding box center [403, 201] width 59 height 9
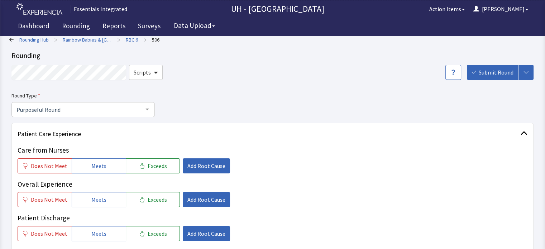
scroll to position [0, 0]
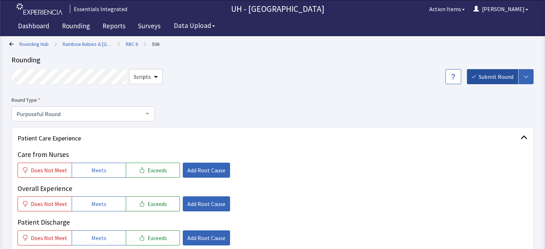
click at [503, 73] on span "Submit Round" at bounding box center [495, 76] width 35 height 9
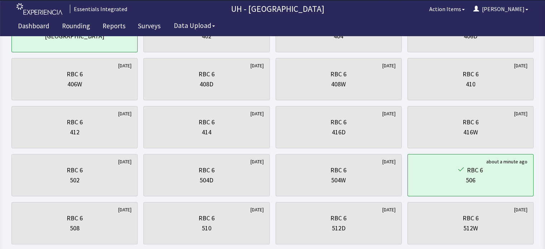
scroll to position [116, 0]
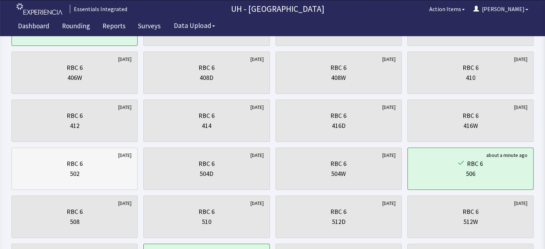
click at [96, 179] on div "RBC 6 502" at bounding box center [75, 168] width 114 height 34
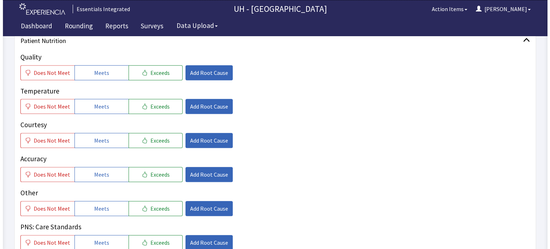
scroll to position [327, 0]
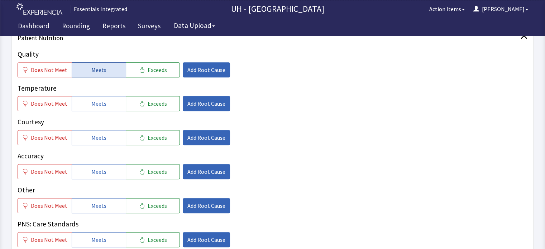
click at [80, 72] on button "Meets" at bounding box center [99, 69] width 54 height 15
click at [81, 107] on button "Meets" at bounding box center [99, 103] width 54 height 15
click at [82, 135] on button "Meets" at bounding box center [99, 137] width 54 height 15
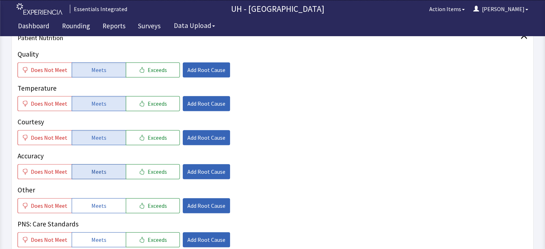
click at [102, 173] on span "Meets" at bounding box center [98, 171] width 15 height 9
click at [203, 74] on button "Add Root Cause" at bounding box center [206, 69] width 47 height 15
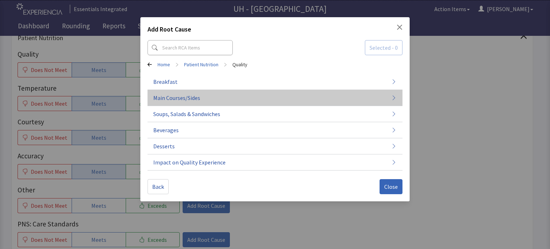
click at [192, 103] on button "Main Courses/Sides" at bounding box center [274, 98] width 255 height 16
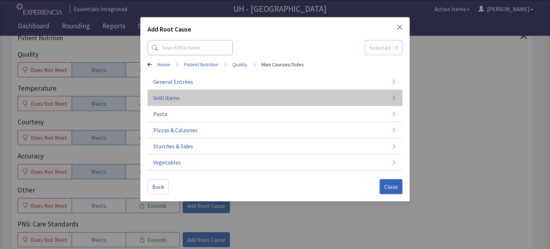
click at [204, 93] on button "Grill Items" at bounding box center [274, 98] width 255 height 16
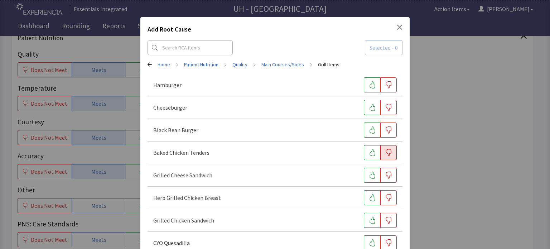
drag, startPoint x: 372, startPoint y: 181, endPoint x: 384, endPoint y: 148, distance: 35.2
click at [384, 148] on button "button" at bounding box center [388, 152] width 16 height 15
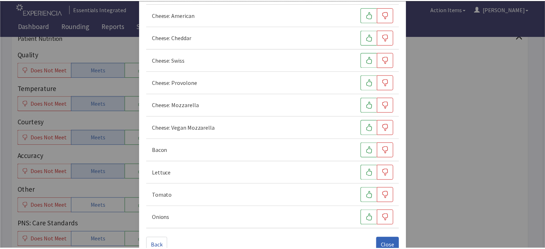
scroll to position [334, 0]
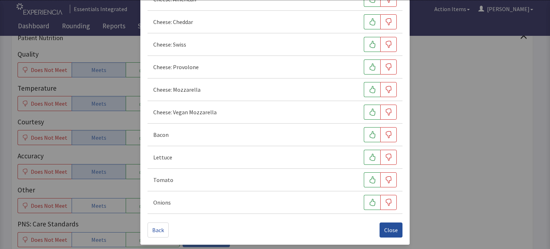
click at [388, 232] on span "Close" at bounding box center [391, 230] width 14 height 9
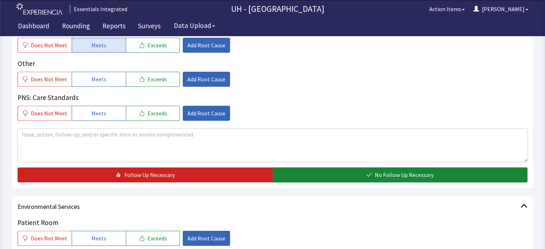
scroll to position [456, 0]
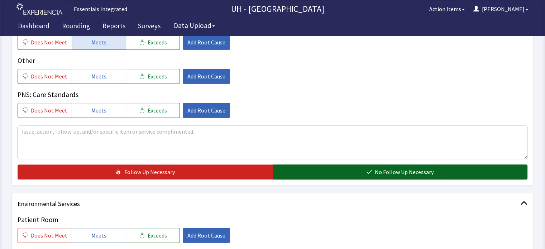
click at [451, 174] on button "No Follow Up Necessary" at bounding box center [399, 171] width 255 height 15
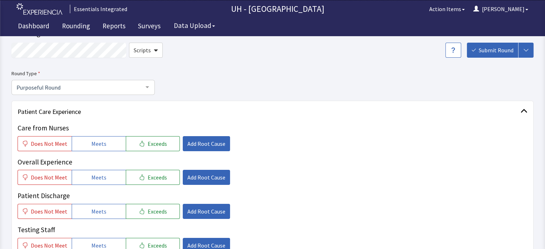
scroll to position [0, 0]
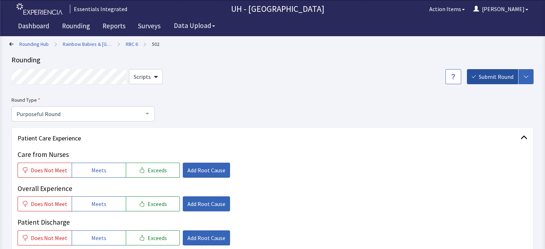
click at [503, 74] on span "Submit Round" at bounding box center [495, 76] width 35 height 9
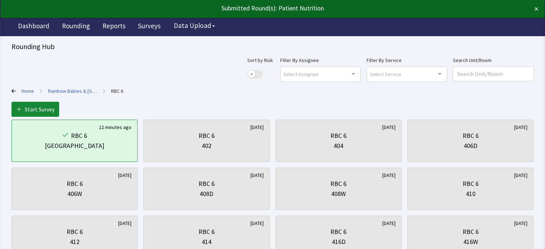
click at [76, 89] on link "Rainbow Babies & [GEOGRAPHIC_DATA]" at bounding box center [72, 90] width 49 height 7
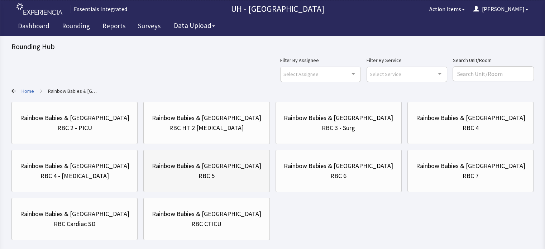
click at [245, 167] on div "Rainbow Babies & [GEOGRAPHIC_DATA]" at bounding box center [206, 166] width 109 height 10
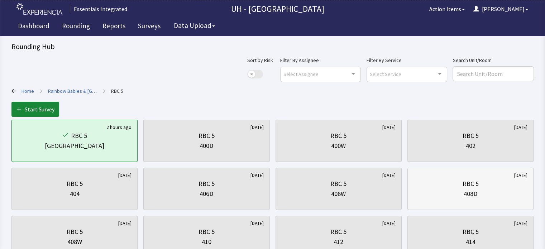
click at [499, 184] on div "RBC 5" at bounding box center [470, 184] width 114 height 10
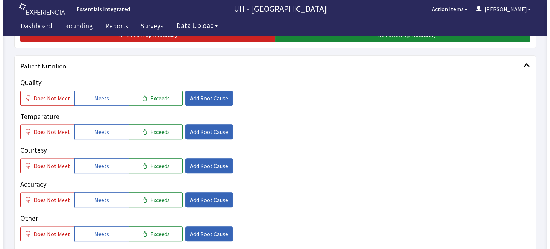
scroll to position [300, 0]
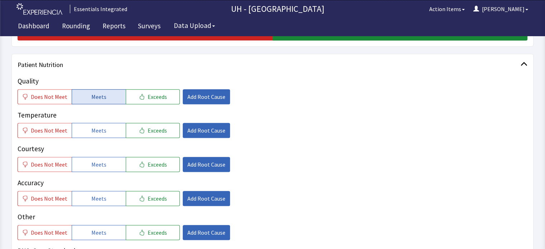
click at [95, 98] on span "Meets" at bounding box center [98, 96] width 15 height 9
click at [103, 132] on button "Meets" at bounding box center [99, 130] width 54 height 15
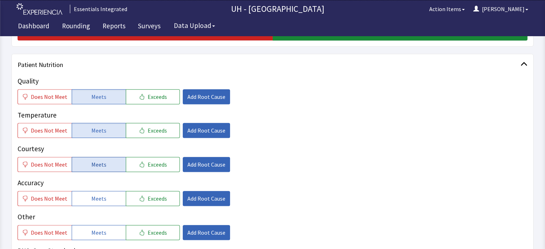
click at [112, 161] on button "Meets" at bounding box center [99, 164] width 54 height 15
click at [139, 200] on icon "button" at bounding box center [142, 198] width 6 height 6
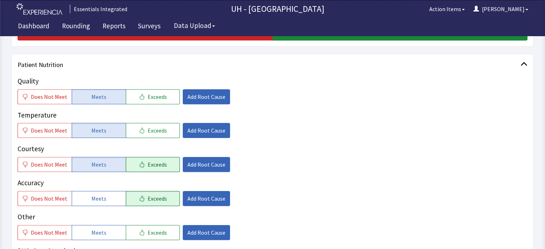
click at [159, 169] on button "Exceeds" at bounding box center [153, 164] width 54 height 15
click at [198, 198] on span "Add Root Cause" at bounding box center [206, 198] width 38 height 9
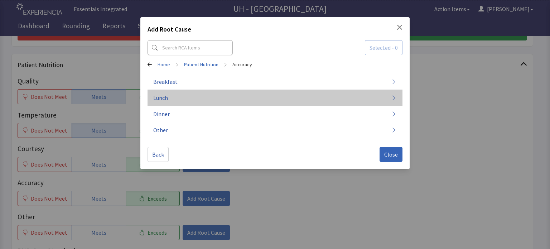
click at [211, 98] on button "Lunch" at bounding box center [274, 98] width 255 height 16
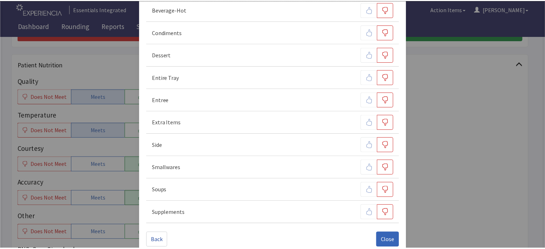
scroll to position [131, 0]
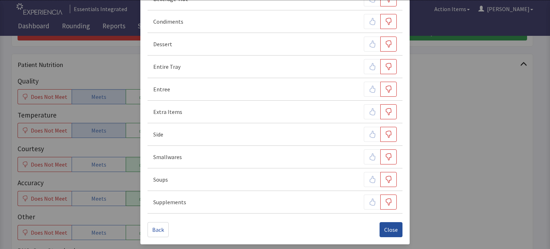
click at [384, 229] on span "Close" at bounding box center [391, 229] width 14 height 9
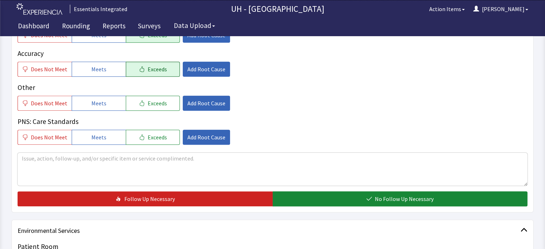
scroll to position [435, 0]
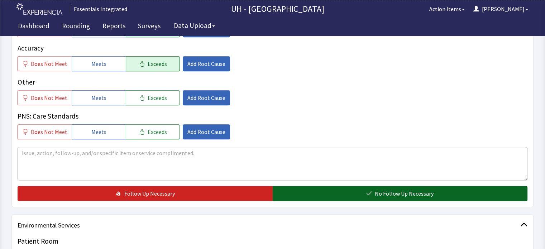
click at [424, 192] on span "No Follow Up Necessary" at bounding box center [403, 193] width 59 height 9
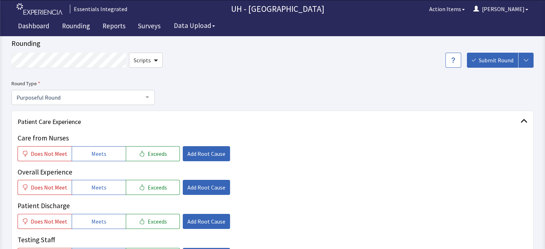
scroll to position [0, 0]
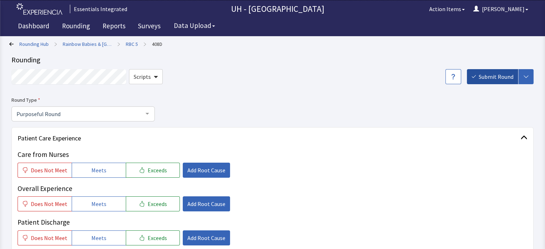
click at [493, 75] on span "Submit Round" at bounding box center [495, 76] width 35 height 9
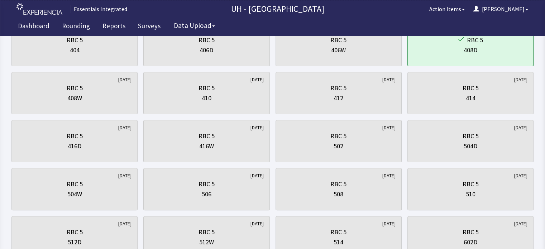
scroll to position [145, 0]
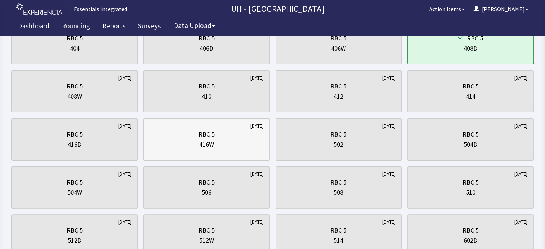
click at [182, 146] on div "416W" at bounding box center [206, 144] width 114 height 10
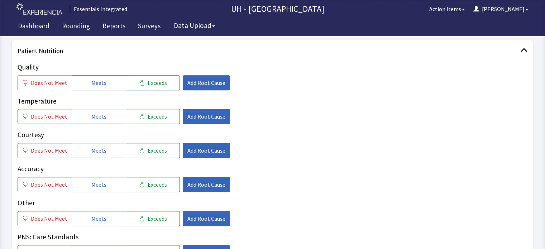
scroll to position [317, 0]
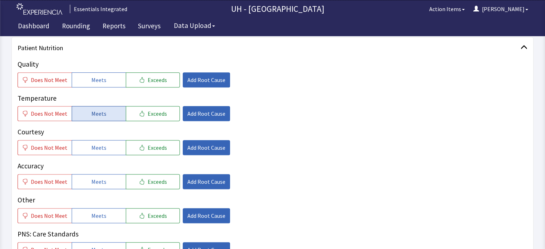
drag, startPoint x: 84, startPoint y: 82, endPoint x: 89, endPoint y: 117, distance: 35.3
click at [89, 117] on div "Quality Does Not Meet Meets Exceeds Add Root Cause Temperature Does Not Meet Me…" at bounding box center [272, 158] width 509 height 198
click at [89, 117] on button "Meets" at bounding box center [99, 113] width 54 height 15
click at [94, 80] on span "Meets" at bounding box center [98, 80] width 15 height 9
click at [109, 150] on button "Meets" at bounding box center [99, 147] width 54 height 15
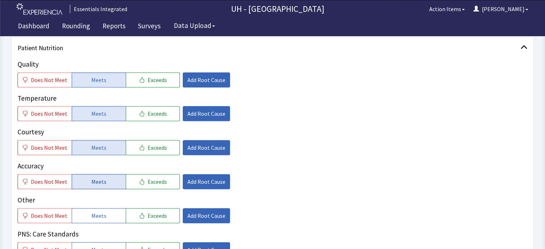
click at [104, 184] on button "Meets" at bounding box center [99, 181] width 54 height 15
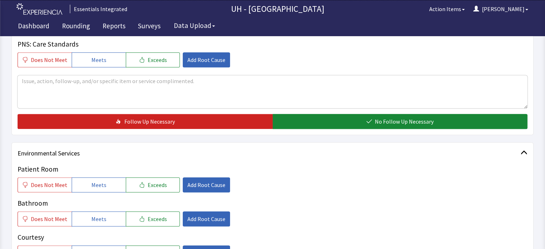
scroll to position [510, 0]
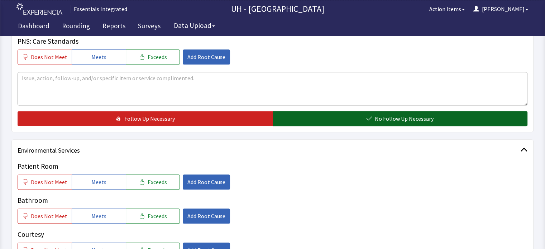
click at [505, 121] on button "No Follow Up Necessary" at bounding box center [399, 118] width 255 height 15
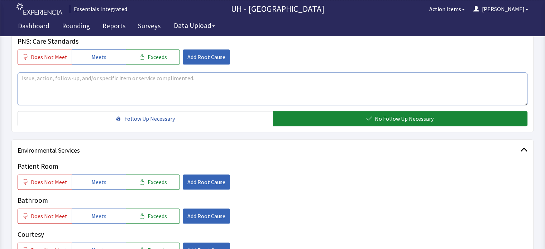
click at [492, 97] on textarea at bounding box center [272, 88] width 509 height 33
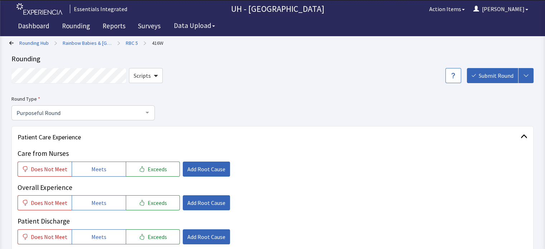
scroll to position [6, 0]
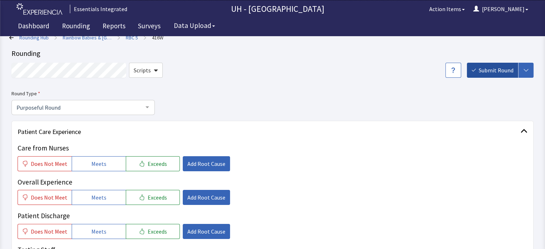
type textarea "Everyone is very helpful. dieudonne is very nice when he delivers our meals."
click at [504, 68] on span "Submit Round" at bounding box center [495, 70] width 35 height 9
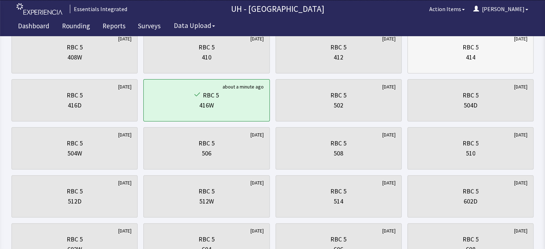
scroll to position [186, 0]
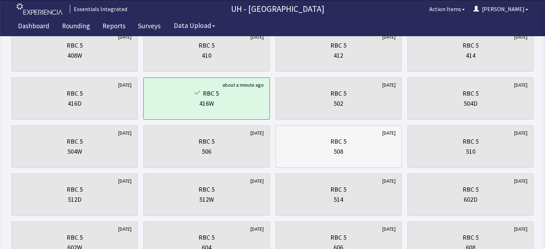
click at [366, 153] on div "508" at bounding box center [338, 151] width 114 height 10
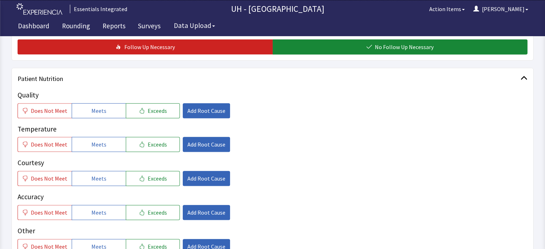
scroll to position [301, 0]
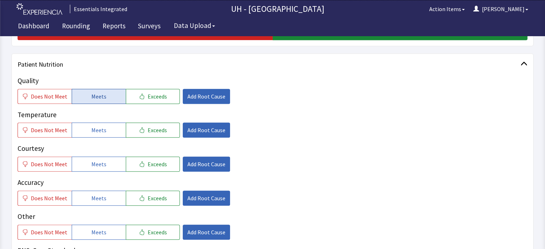
click at [95, 96] on span "Meets" at bounding box center [98, 96] width 15 height 9
click at [93, 127] on span "Meets" at bounding box center [98, 130] width 15 height 9
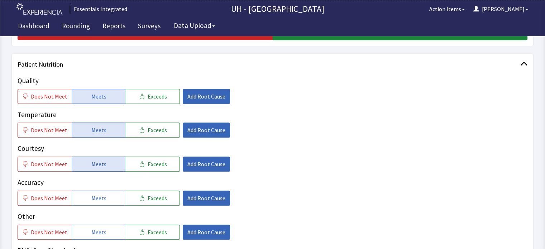
click at [94, 169] on button "Meets" at bounding box center [99, 163] width 54 height 15
click at [94, 200] on span "Meets" at bounding box center [98, 198] width 15 height 9
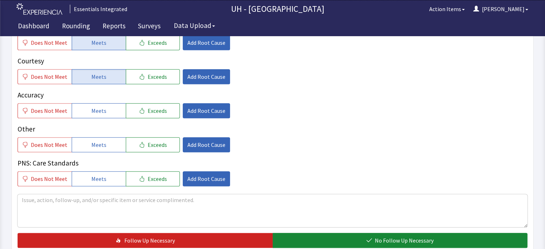
scroll to position [401, 0]
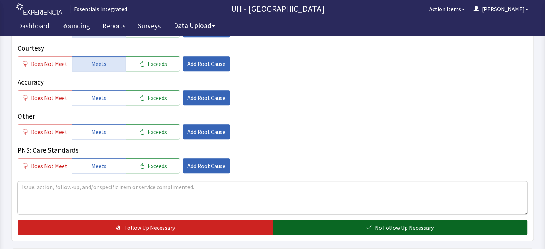
click at [335, 229] on button "No Follow Up Necessary" at bounding box center [399, 227] width 255 height 15
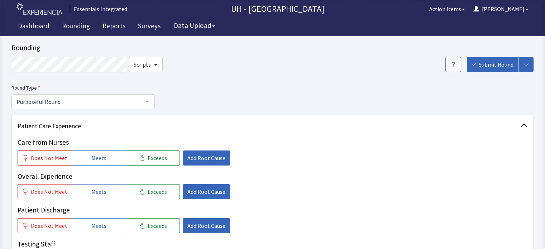
scroll to position [0, 0]
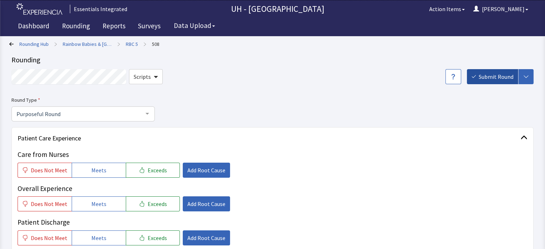
click at [499, 78] on span "Submit Round" at bounding box center [495, 76] width 35 height 9
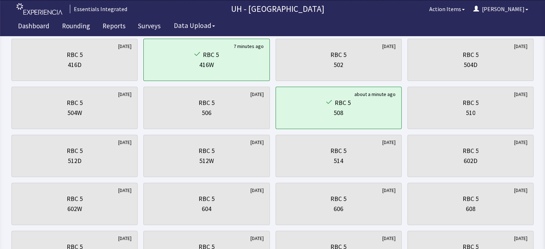
scroll to position [229, 0]
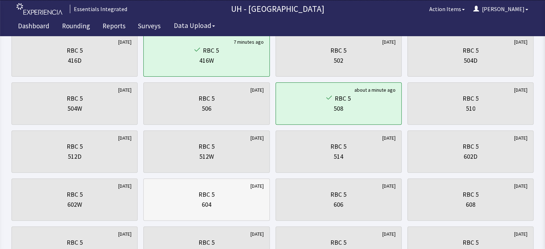
click at [238, 194] on div "RBC 5" at bounding box center [206, 194] width 114 height 10
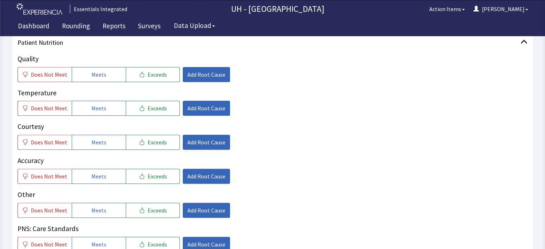
scroll to position [329, 0]
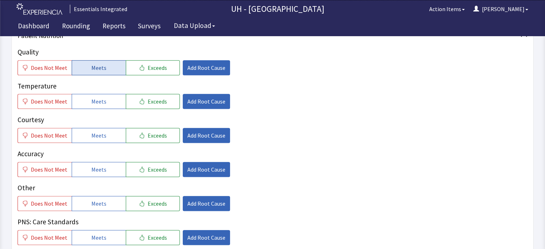
click at [91, 66] on span "Meets" at bounding box center [98, 67] width 15 height 9
click at [94, 104] on span "Meets" at bounding box center [98, 101] width 15 height 9
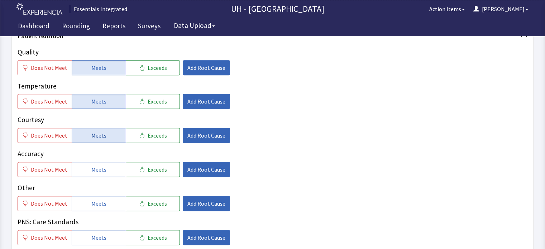
click at [95, 133] on span "Meets" at bounding box center [98, 135] width 15 height 9
click at [101, 167] on span "Meets" at bounding box center [98, 169] width 15 height 9
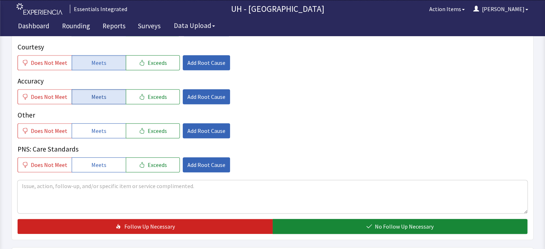
scroll to position [415, 0]
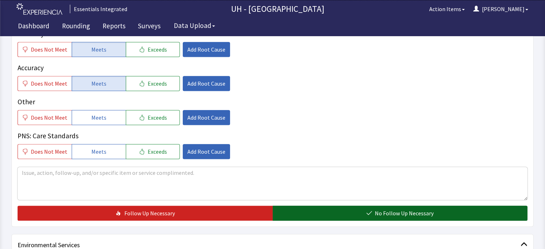
click at [290, 212] on button "No Follow Up Necessary" at bounding box center [399, 212] width 255 height 15
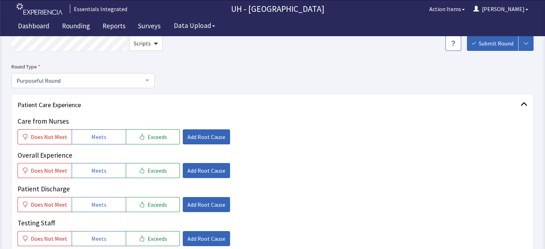
scroll to position [26, 0]
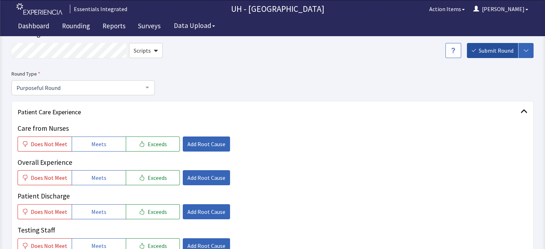
click at [497, 50] on span "Submit Round" at bounding box center [495, 50] width 35 height 9
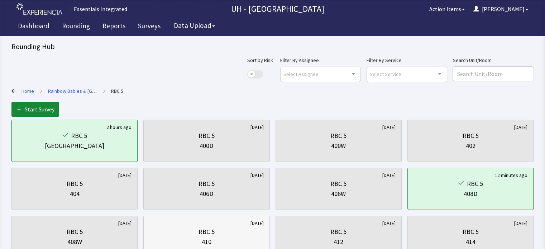
click at [247, 239] on div "410" at bounding box center [206, 242] width 114 height 10
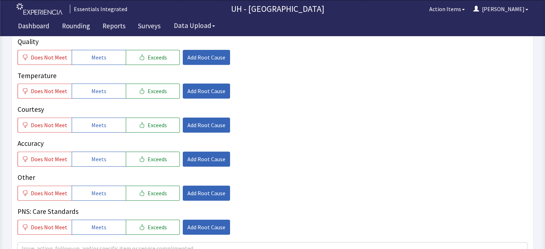
scroll to position [344, 0]
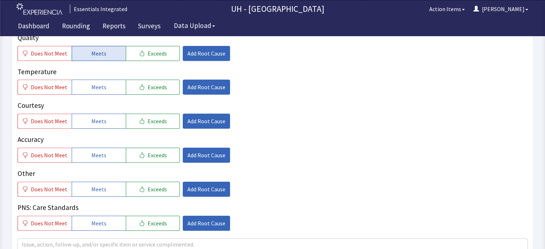
click at [105, 58] on button "Meets" at bounding box center [99, 53] width 54 height 15
click at [105, 86] on button "Meets" at bounding box center [99, 86] width 54 height 15
click at [104, 116] on button "Meets" at bounding box center [99, 120] width 54 height 15
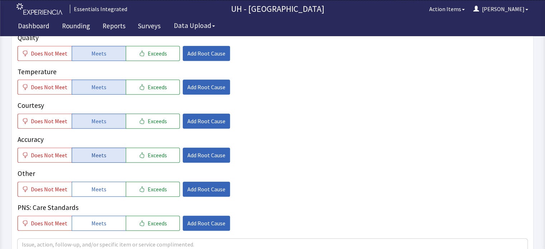
click at [102, 156] on span "Meets" at bounding box center [98, 155] width 15 height 9
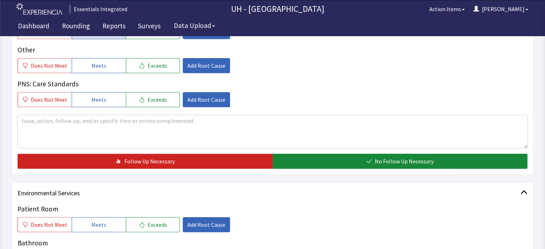
scroll to position [473, 0]
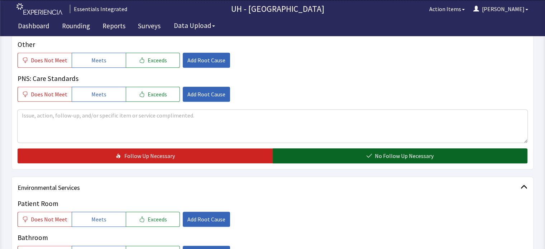
click at [335, 154] on button "No Follow Up Necessary" at bounding box center [399, 155] width 255 height 15
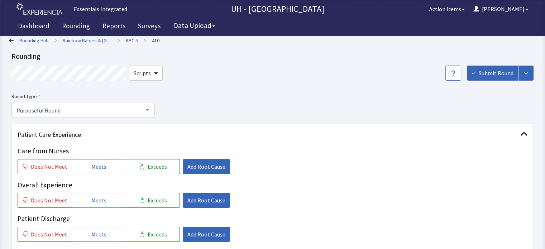
scroll to position [0, 0]
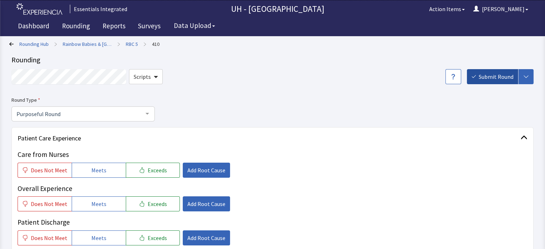
click at [500, 79] on span "Submit Round" at bounding box center [495, 76] width 35 height 9
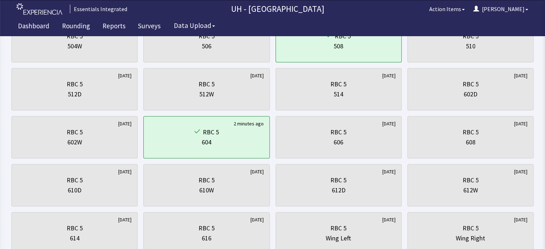
scroll to position [292, 0]
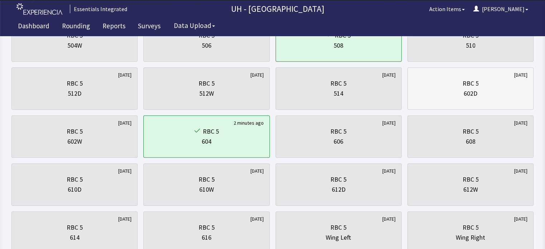
click at [480, 81] on div "RBC 5" at bounding box center [470, 83] width 114 height 10
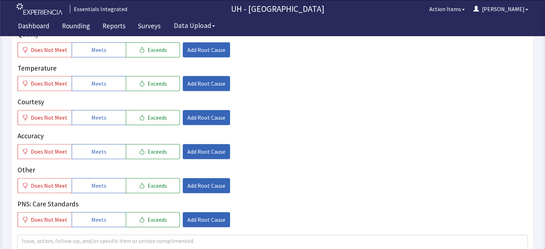
scroll to position [340, 0]
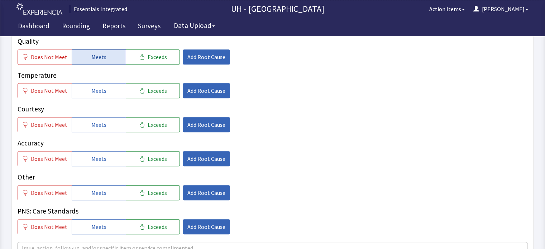
click at [107, 54] on button "Meets" at bounding box center [99, 56] width 54 height 15
click at [106, 87] on button "Meets" at bounding box center [99, 90] width 54 height 15
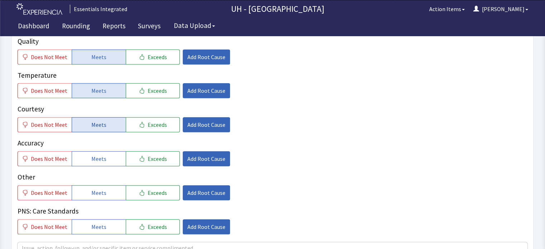
click at [105, 121] on button "Meets" at bounding box center [99, 124] width 54 height 15
click at [110, 159] on button "Meets" at bounding box center [99, 158] width 54 height 15
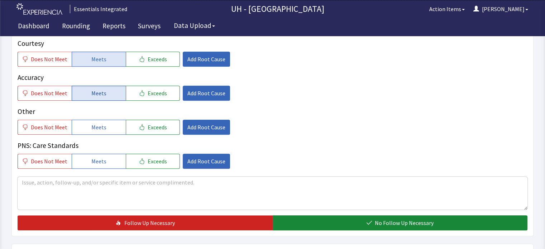
scroll to position [426, 0]
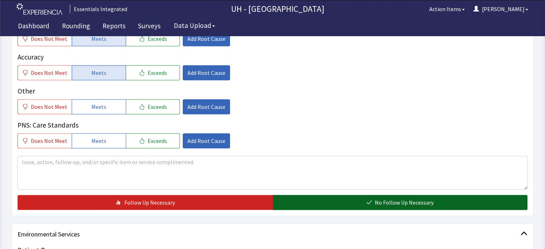
click at [311, 200] on button "No Follow Up Necessary" at bounding box center [399, 202] width 255 height 15
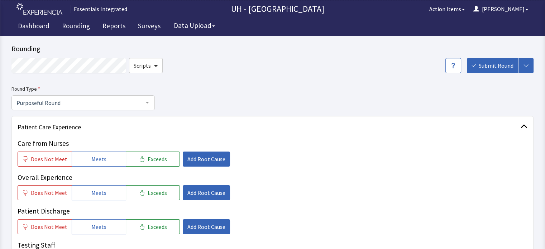
scroll to position [11, 0]
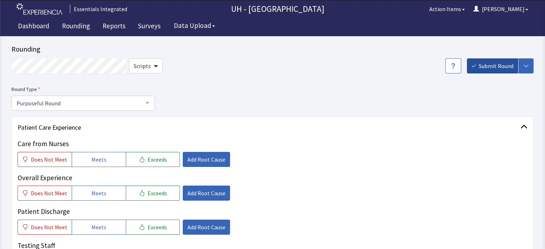
click at [496, 64] on span "Submit Round" at bounding box center [495, 66] width 35 height 9
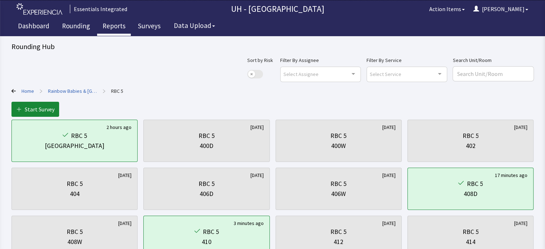
click at [119, 27] on link "Reports" at bounding box center [114, 27] width 34 height 18
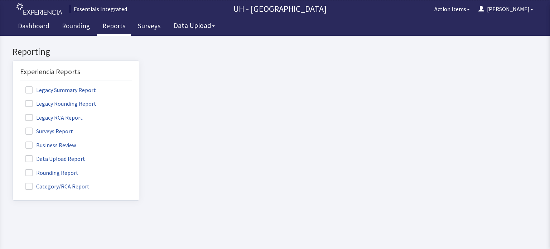
click at [65, 171] on label "Rounding Report" at bounding box center [53, 172] width 66 height 9
click at [13, 169] on input "Rounding Report" at bounding box center [13, 169] width 0 height 0
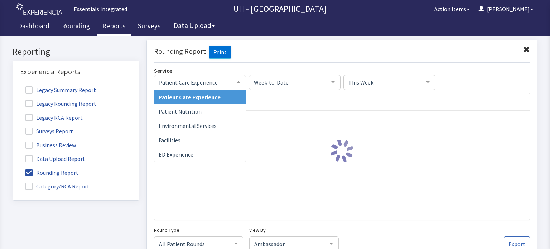
click at [225, 84] on span "Patient Care Experience" at bounding box center [194, 82] width 74 height 8
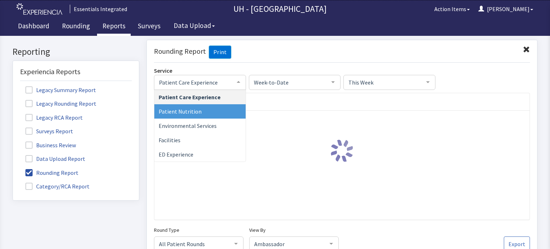
click at [213, 113] on span "Patient Nutrition" at bounding box center [199, 111] width 91 height 14
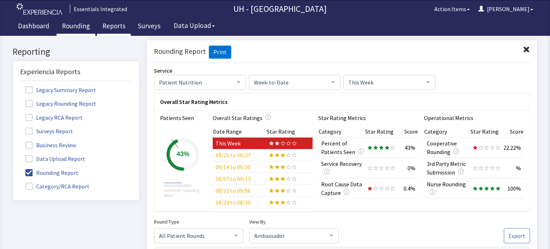
click at [68, 24] on link "Rounding" at bounding box center [76, 27] width 39 height 18
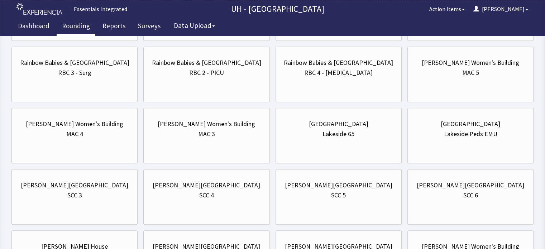
scroll to position [540, 0]
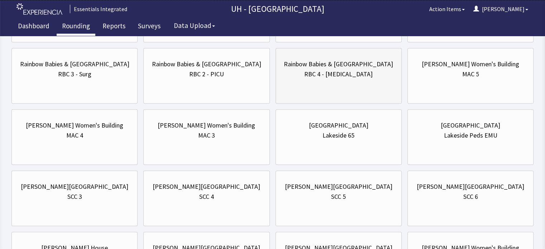
click at [352, 76] on div "RBC 4 - [MEDICAL_DATA]" at bounding box center [338, 74] width 68 height 10
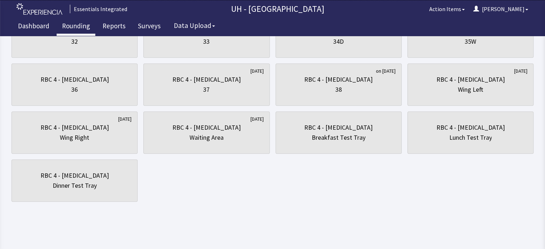
scroll to position [0, 0]
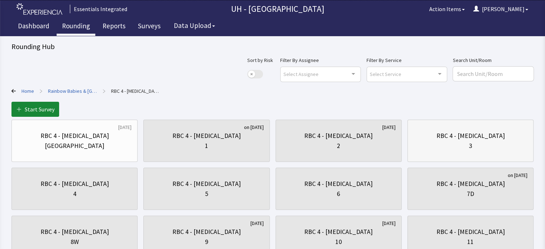
click at [427, 151] on div "RBC 4 - NICU 3" at bounding box center [470, 141] width 114 height 34
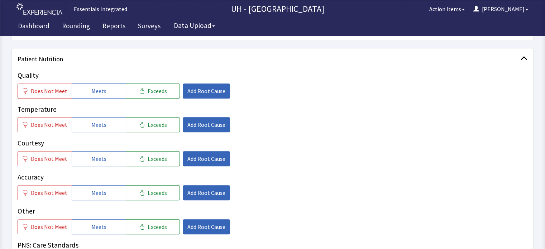
scroll to position [313, 0]
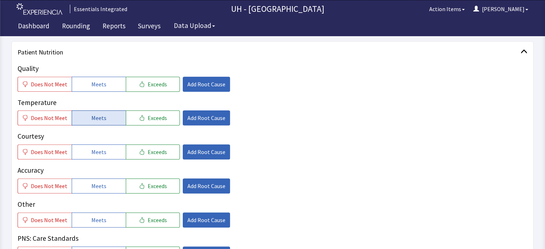
drag, startPoint x: 47, startPoint y: 87, endPoint x: 80, endPoint y: 121, distance: 47.6
click at [80, 121] on div "Quality Does Not Meet Meets Exceeds Add Root Cause Temperature Does Not Meet Me…" at bounding box center [272, 162] width 509 height 198
click at [80, 121] on button "Meets" at bounding box center [99, 117] width 54 height 15
click at [54, 87] on span "Does Not Meet" at bounding box center [49, 84] width 37 height 9
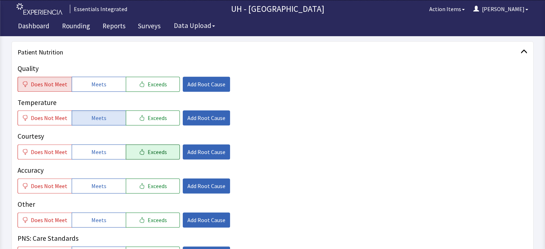
click at [147, 148] on span "Exceeds" at bounding box center [156, 151] width 19 height 9
click at [117, 185] on button "Meets" at bounding box center [99, 185] width 54 height 15
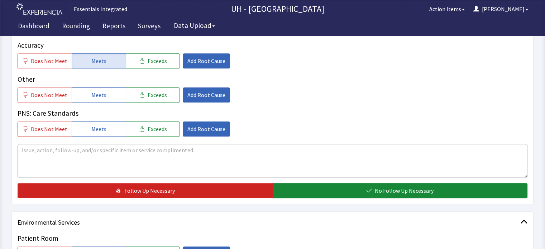
scroll to position [446, 0]
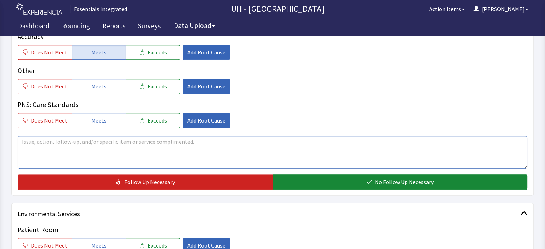
click at [425, 144] on textarea at bounding box center [272, 152] width 509 height 33
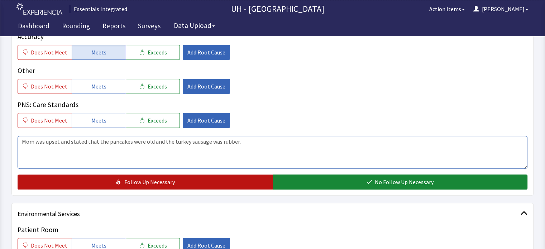
type textarea "Mom was upset and stated that the pancakes were old and the turkey sausage was …"
click at [243, 178] on button "Follow Up Necessary" at bounding box center [145, 181] width 255 height 15
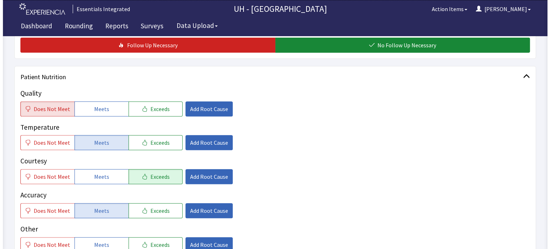
scroll to position [287, 0]
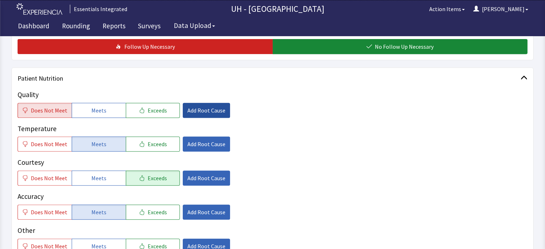
click at [199, 110] on span "Add Root Cause" at bounding box center [206, 110] width 38 height 9
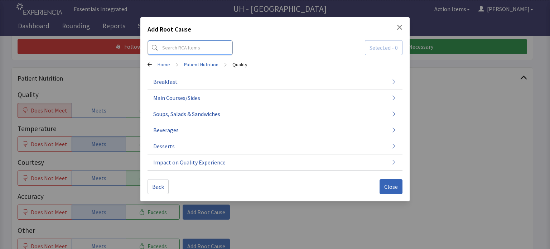
click at [199, 47] on input at bounding box center [189, 47] width 85 height 15
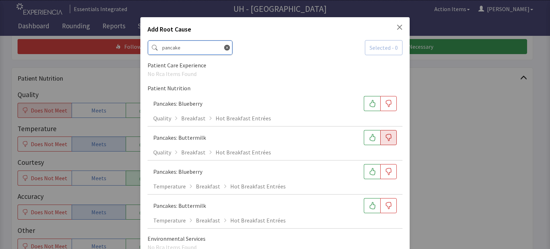
type input "pancake"
click at [389, 137] on button "button" at bounding box center [388, 137] width 16 height 15
click at [386, 209] on button "button" at bounding box center [388, 205] width 16 height 15
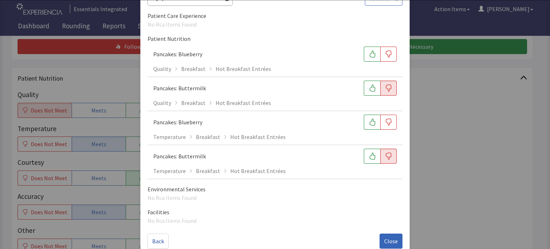
scroll to position [62, 0]
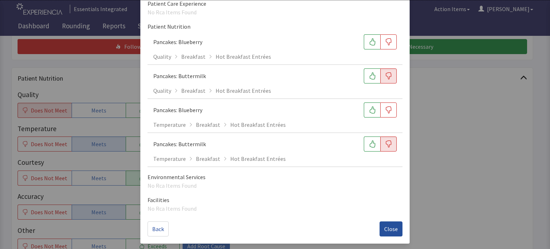
click at [387, 227] on span "Close" at bounding box center [391, 228] width 14 height 9
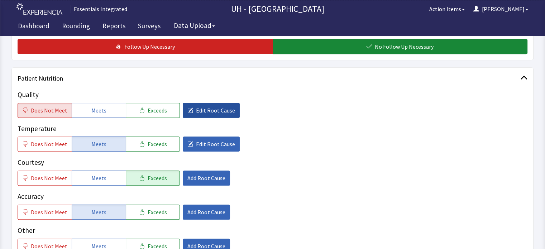
click at [201, 112] on span "Edit Root Cause" at bounding box center [215, 110] width 39 height 9
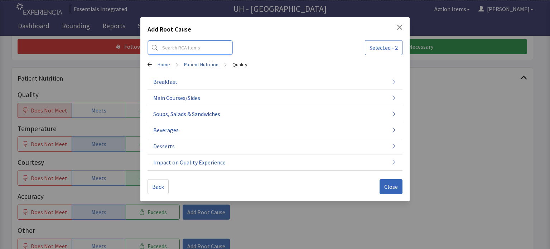
click at [194, 52] on input at bounding box center [189, 47] width 85 height 15
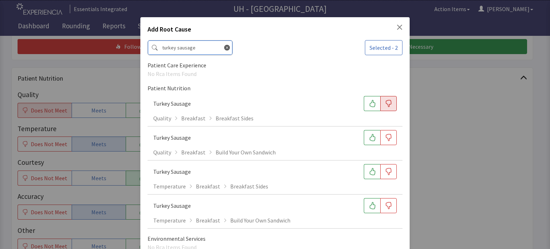
type input "turkey sausage"
click at [388, 105] on button "button" at bounding box center [388, 103] width 16 height 15
click at [388, 139] on button "button" at bounding box center [388, 137] width 16 height 15
click at [373, 136] on button "button" at bounding box center [372, 137] width 16 height 15
click at [391, 175] on button "button" at bounding box center [388, 171] width 16 height 15
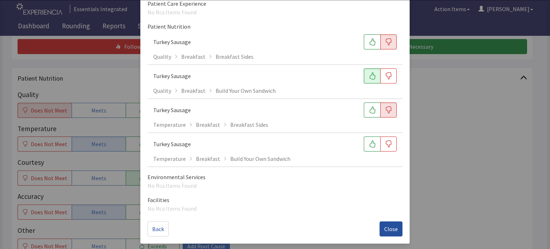
click at [386, 227] on span "Close" at bounding box center [391, 228] width 14 height 9
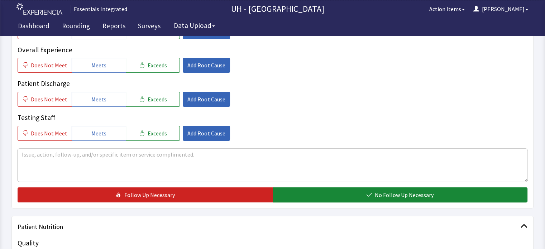
scroll to position [0, 0]
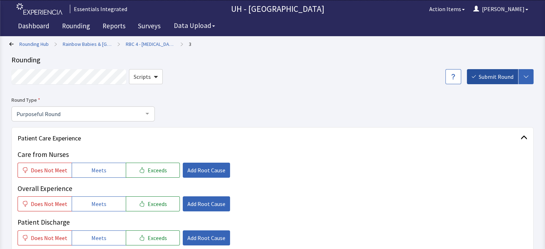
click at [498, 77] on span "Submit Round" at bounding box center [495, 76] width 35 height 9
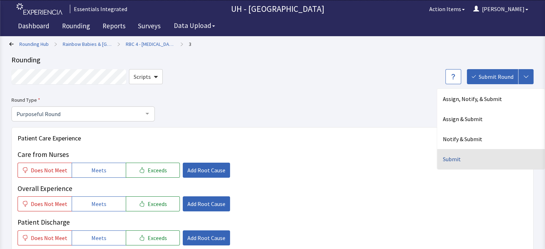
click at [463, 160] on div "Submit" at bounding box center [490, 159] width 107 height 20
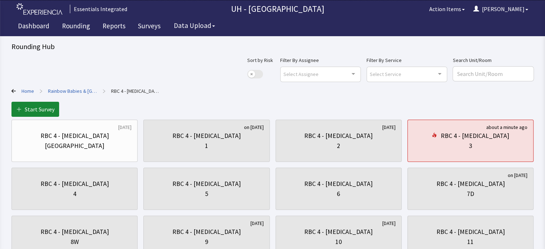
click at [89, 91] on link "Rainbow Babies & [GEOGRAPHIC_DATA]" at bounding box center [72, 90] width 49 height 7
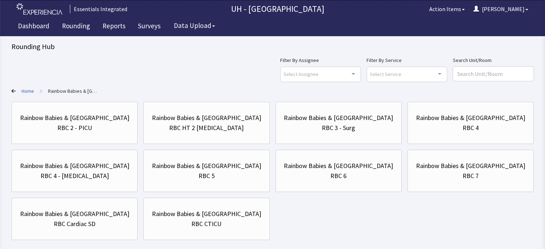
click at [27, 92] on link "Home" at bounding box center [27, 90] width 13 height 7
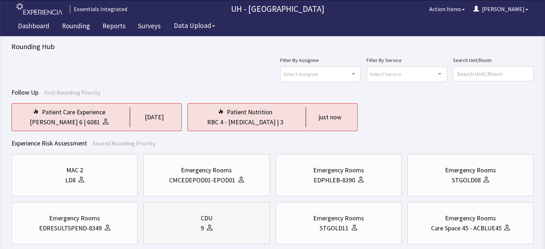
click at [238, 227] on div "9" at bounding box center [206, 228] width 114 height 10
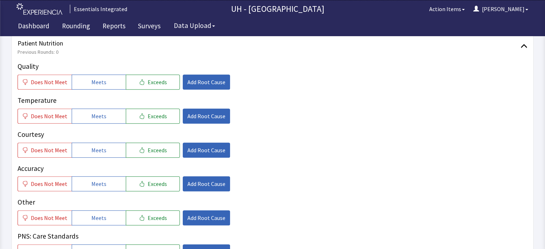
scroll to position [360, 0]
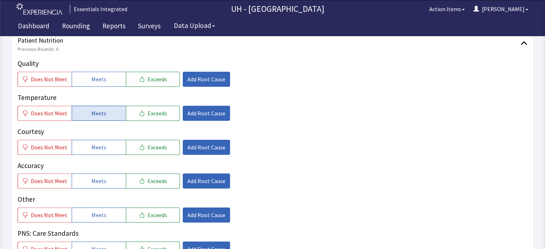
drag, startPoint x: 116, startPoint y: 67, endPoint x: 109, endPoint y: 101, distance: 34.6
click at [109, 101] on div "Quality Does Not Meet Meets Exceeds Add Root Cause Temperature Does Not Meet Me…" at bounding box center [272, 157] width 509 height 198
click at [109, 106] on button "Meets" at bounding box center [99, 113] width 54 height 15
click at [139, 110] on icon "button" at bounding box center [142, 113] width 6 height 6
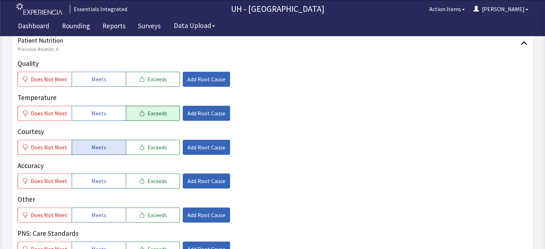
drag, startPoint x: 102, startPoint y: 63, endPoint x: 103, endPoint y: 129, distance: 66.2
click at [103, 129] on div "Quality Does Not Meet Meets Exceeds Add Root Cause Temperature Does Not Meet Me…" at bounding box center [272, 157] width 509 height 198
click at [103, 140] on button "Meets" at bounding box center [99, 147] width 54 height 15
click at [101, 173] on button "Meets" at bounding box center [99, 180] width 54 height 15
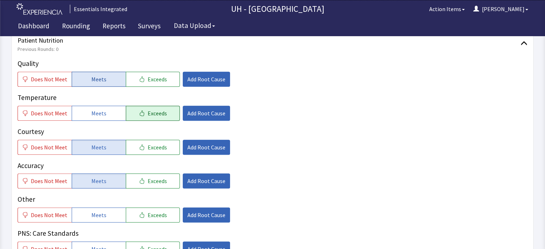
click at [92, 75] on span "Meets" at bounding box center [98, 79] width 15 height 9
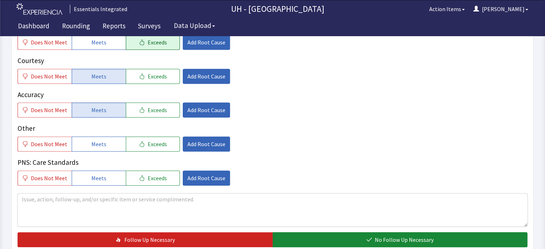
scroll to position [452, 0]
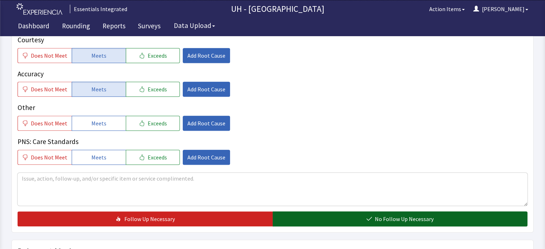
click at [478, 211] on button "No Follow Up Necessary" at bounding box center [399, 218] width 255 height 15
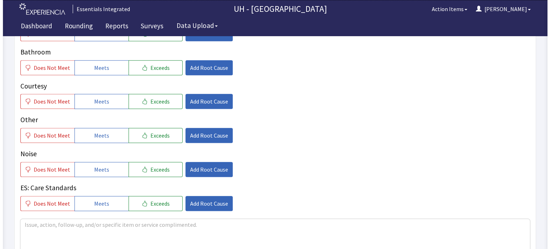
scroll to position [727, 0]
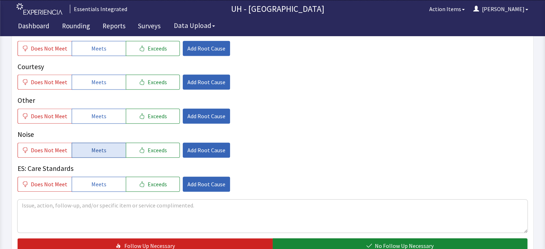
click at [97, 146] on span "Meets" at bounding box center [98, 150] width 15 height 9
click at [104, 108] on button "Meets" at bounding box center [99, 115] width 54 height 15
click at [98, 74] on button "Meets" at bounding box center [99, 81] width 54 height 15
click at [94, 78] on span "Meets" at bounding box center [98, 82] width 15 height 9
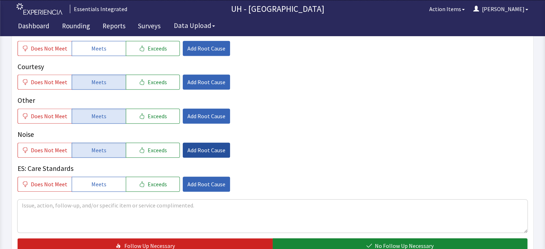
click at [198, 146] on span "Add Root Cause" at bounding box center [206, 150] width 38 height 9
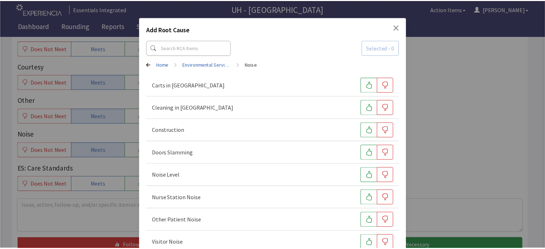
scroll to position [41, 0]
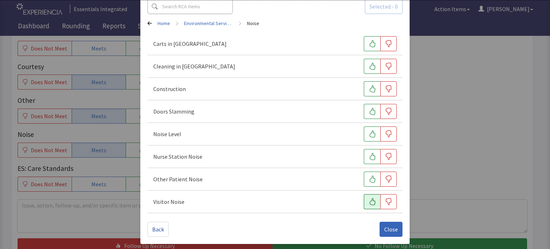
click at [371, 200] on icon "button" at bounding box center [372, 201] width 7 height 7
click at [364, 177] on button "button" at bounding box center [372, 178] width 16 height 15
drag, startPoint x: 364, startPoint y: 156, endPoint x: 368, endPoint y: 130, distance: 26.0
click at [368, 130] on div "Carts in Hallway Cleaning in Hallway Construction Doors Slamming Noise Level Nu…" at bounding box center [274, 123] width 255 height 180
click at [369, 130] on icon "button" at bounding box center [372, 133] width 7 height 7
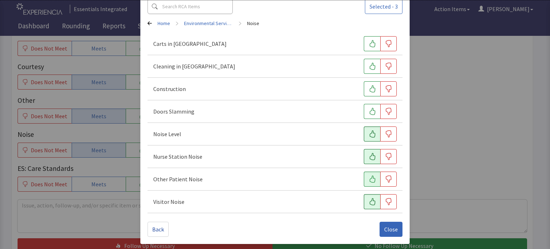
click at [367, 149] on button "button" at bounding box center [372, 156] width 16 height 15
click at [390, 224] on button "Close" at bounding box center [390, 229] width 23 height 15
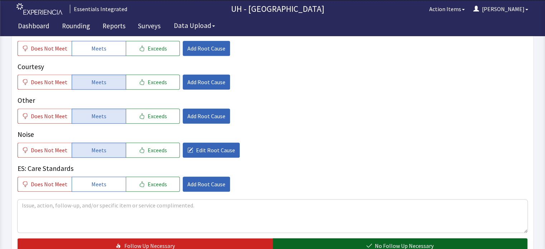
click at [404, 238] on button "No Follow Up Necessary" at bounding box center [399, 245] width 255 height 15
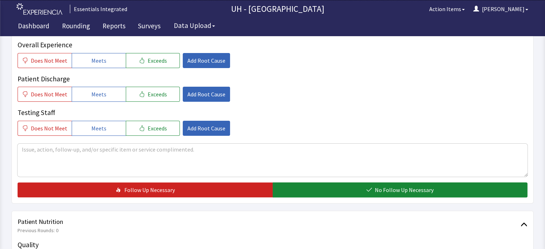
scroll to position [0, 0]
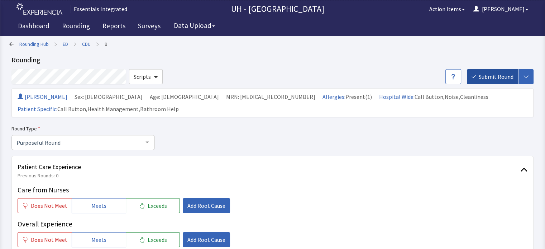
click at [499, 79] on span "Submit Round" at bounding box center [495, 76] width 35 height 9
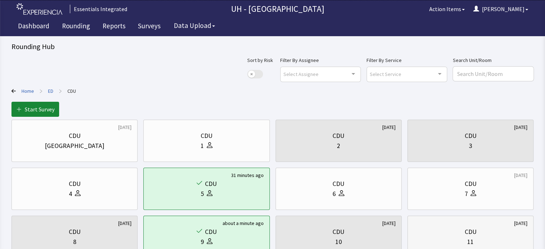
click at [424, 228] on div "CDU" at bounding box center [470, 232] width 114 height 10
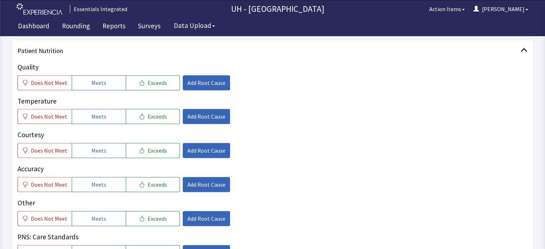
scroll to position [316, 0]
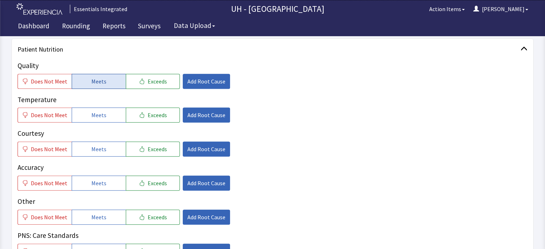
click at [92, 81] on span "Meets" at bounding box center [98, 81] width 15 height 9
click at [103, 116] on button "Meets" at bounding box center [99, 114] width 54 height 15
click at [103, 144] on button "Meets" at bounding box center [99, 148] width 54 height 15
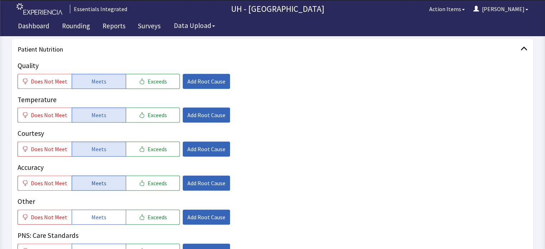
click at [97, 180] on span "Meets" at bounding box center [98, 183] width 15 height 9
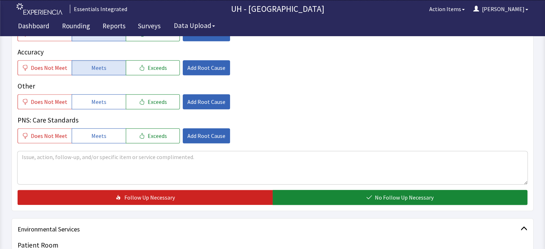
scroll to position [436, 0]
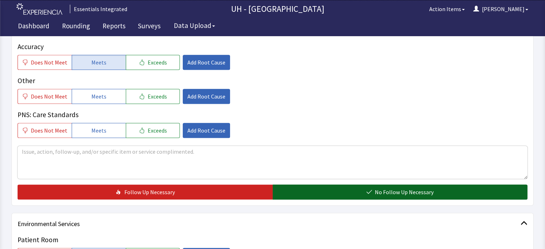
click at [476, 194] on button "No Follow Up Necessary" at bounding box center [399, 191] width 255 height 15
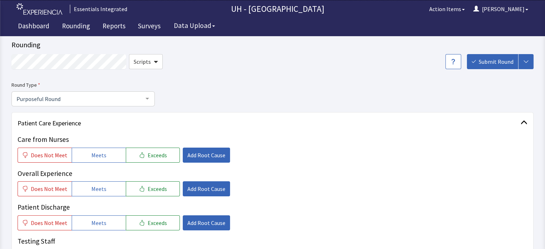
scroll to position [0, 0]
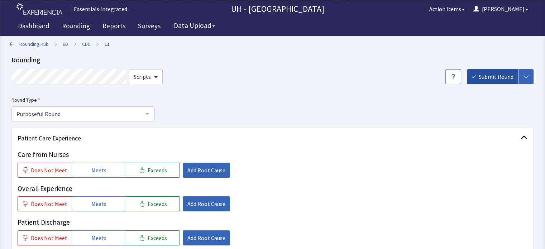
click at [503, 78] on span "Submit Round" at bounding box center [495, 76] width 35 height 9
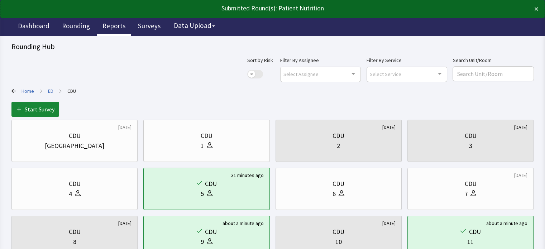
click at [108, 23] on link "Reports" at bounding box center [114, 27] width 34 height 18
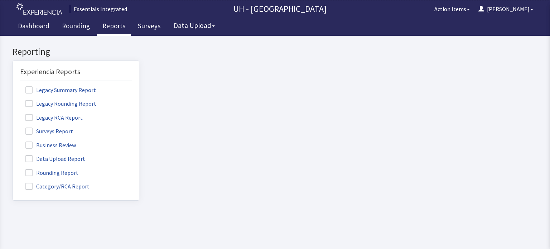
click at [64, 171] on label "Rounding Report" at bounding box center [53, 172] width 66 height 9
click at [13, 169] on input "Rounding Report" at bounding box center [13, 169] width 0 height 0
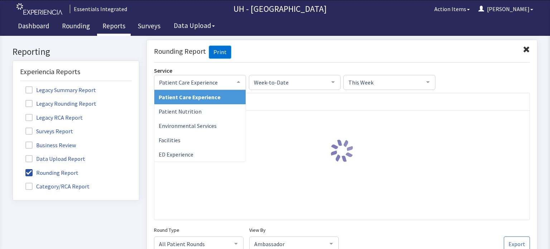
click at [196, 84] on span "Patient Care Experience" at bounding box center [194, 82] width 74 height 8
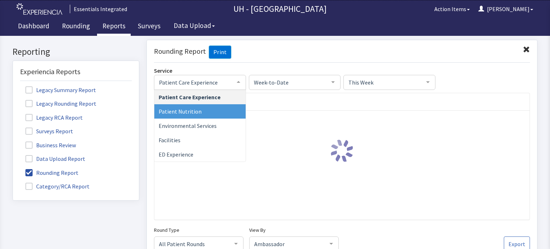
click at [190, 106] on span "Patient Nutrition" at bounding box center [199, 111] width 91 height 14
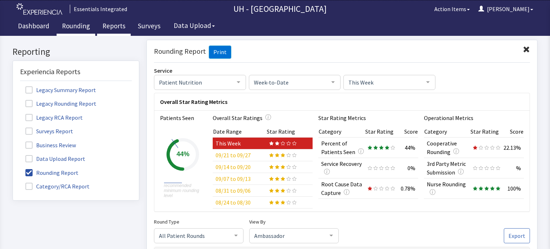
click at [78, 28] on link "Rounding" at bounding box center [76, 27] width 39 height 18
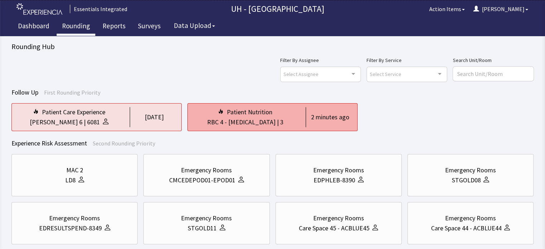
click at [231, 126] on div "RBC 4 - NICU" at bounding box center [241, 122] width 68 height 10
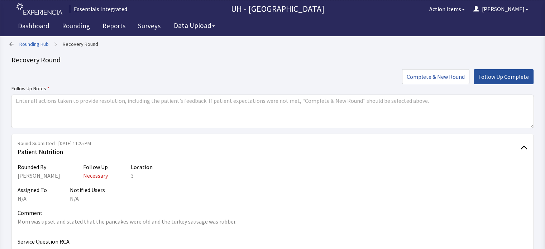
click at [503, 81] on span "Follow Up Complete" at bounding box center [503, 76] width 50 height 9
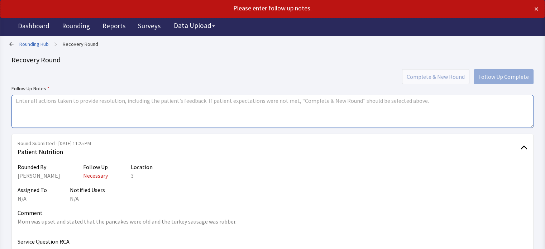
click at [445, 106] on textarea at bounding box center [272, 111] width 522 height 33
click at [415, 113] on textarea "I was able to get the mom a fresh set of pancakes and turkey sausage." at bounding box center [272, 111] width 522 height 33
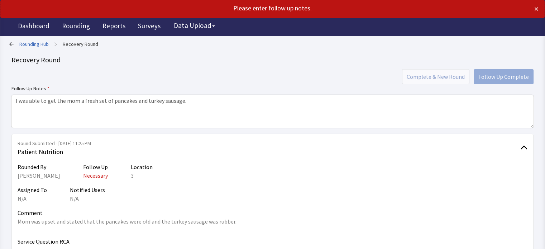
click at [493, 75] on div "Complete & New Round Follow Up Complete" at bounding box center [272, 76] width 522 height 15
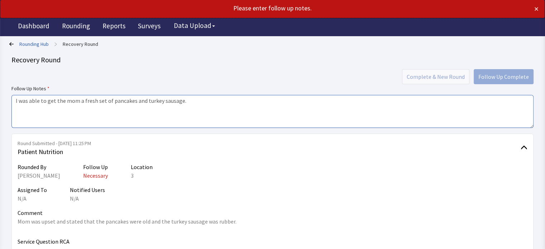
click at [256, 99] on textarea "I was able to get the mom a fresh set of pancakes and turkey sausage." at bounding box center [272, 111] width 522 height 33
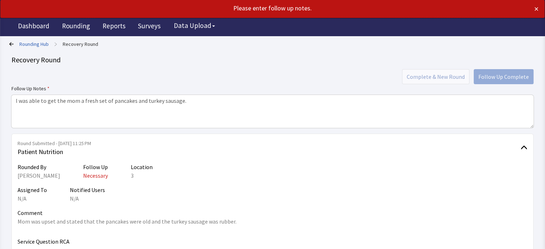
click at [153, 86] on label "Follow Up Notes" at bounding box center [272, 88] width 522 height 9
click at [538, 9] on div "Please enter follow up notes. ×" at bounding box center [272, 9] width 544 height 18
click at [538, 9] on button "×" at bounding box center [536, 8] width 4 height 11
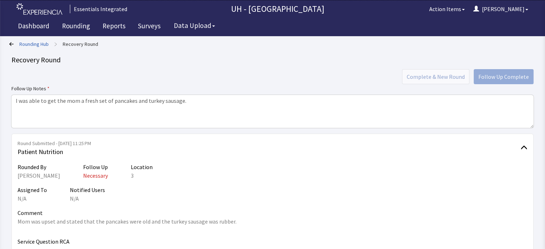
click at [497, 77] on div "Complete & New Round Follow Up Complete" at bounding box center [272, 76] width 522 height 15
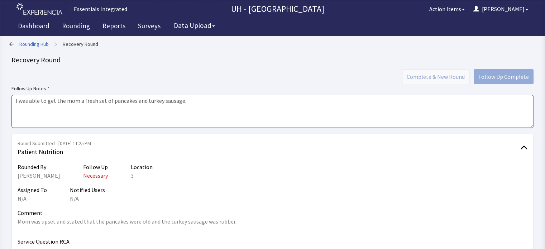
click at [101, 105] on textarea "I was able to get the mom a fresh set of pancakes and turkey sausage." at bounding box center [272, 111] width 522 height 33
type textarea "I was able to get the mom a fresh set of pancakes and turkey sausage."
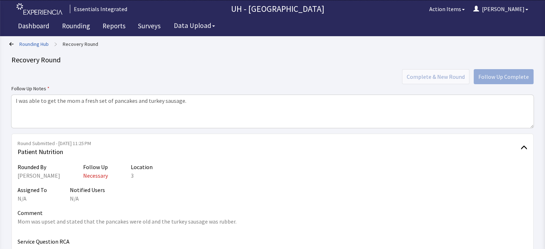
click at [456, 78] on div "Complete & New Round Follow Up Complete" at bounding box center [272, 76] width 522 height 15
click at [13, 42] on icon at bounding box center [11, 44] width 4 height 4
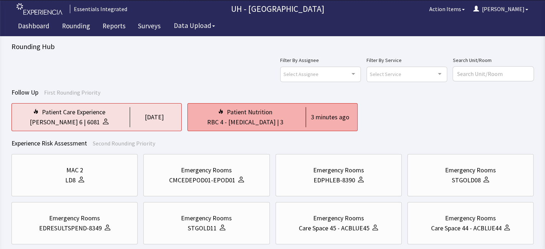
click at [244, 125] on div "RBC 4 - [MEDICAL_DATA]" at bounding box center [241, 122] width 68 height 10
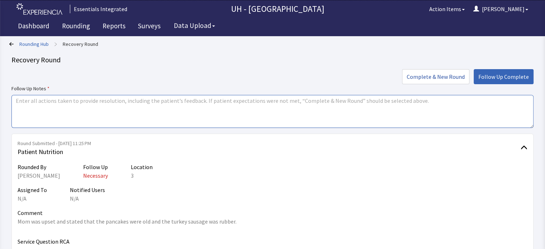
click at [275, 118] on textarea at bounding box center [272, 111] width 522 height 33
click at [473, 96] on textarea at bounding box center [272, 111] width 522 height 33
click at [473, 104] on textarea at bounding box center [272, 111] width 522 height 33
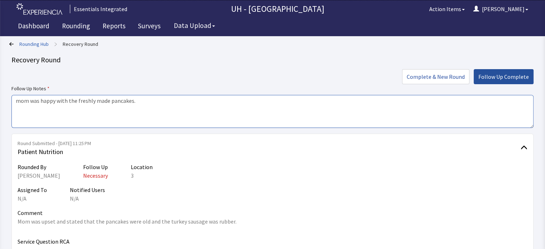
type textarea "mom was happy with the freshly made pancakes."
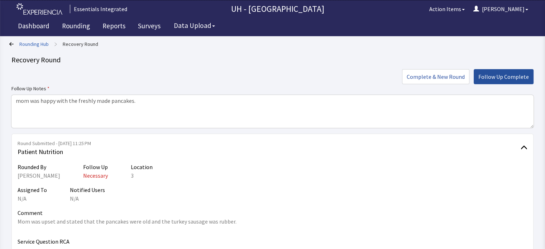
click at [513, 76] on span "Follow Up Complete" at bounding box center [503, 76] width 50 height 9
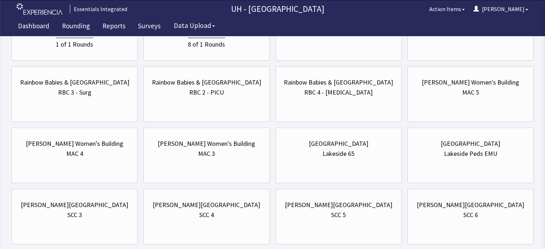
scroll to position [532, 0]
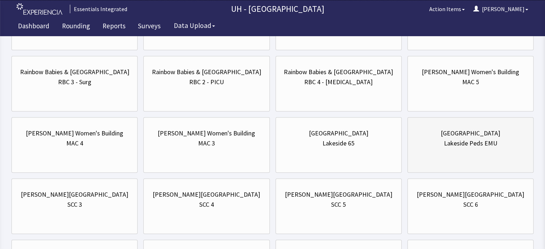
click at [509, 147] on div "[GEOGRAPHIC_DATA] Peds EMU" at bounding box center [470, 138] width 114 height 34
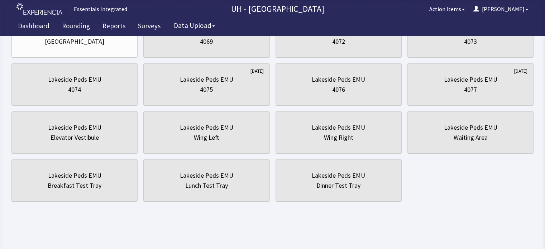
scroll to position [0, 0]
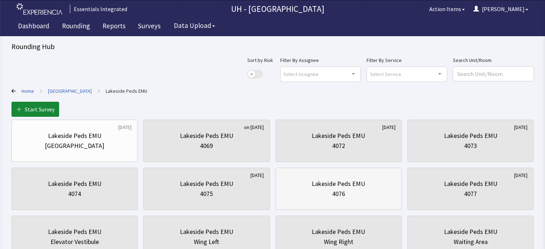
click at [343, 197] on div "4076" at bounding box center [338, 194] width 13 height 10
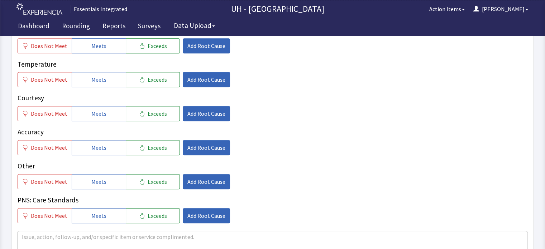
scroll to position [354, 0]
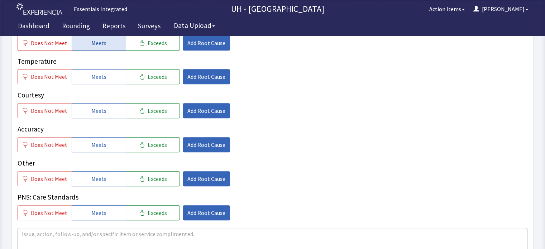
click at [112, 40] on button "Meets" at bounding box center [99, 42] width 54 height 15
drag, startPoint x: 101, startPoint y: 75, endPoint x: 96, endPoint y: 108, distance: 33.8
click at [96, 108] on div "Quality Does Not Meet Meets Exceeds Add Root Cause Temperature Does Not Meet Me…" at bounding box center [272, 121] width 509 height 198
click at [96, 108] on span "Meets" at bounding box center [98, 110] width 15 height 9
drag, startPoint x: 107, startPoint y: 77, endPoint x: 93, endPoint y: 144, distance: 67.7
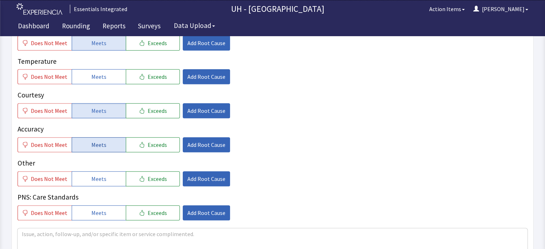
click at [93, 144] on div "Quality Does Not Meet Meets Exceeds Add Root Cause Temperature Does Not Meet Me…" at bounding box center [272, 121] width 509 height 198
click at [93, 144] on span "Meets" at bounding box center [98, 144] width 15 height 9
click at [112, 78] on button "Meets" at bounding box center [99, 76] width 54 height 15
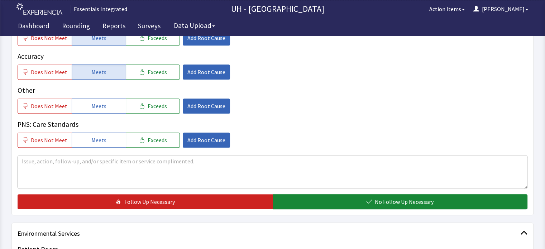
scroll to position [430, 0]
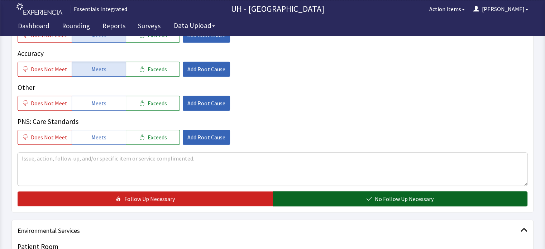
click at [480, 197] on button "No Follow Up Necessary" at bounding box center [399, 198] width 255 height 15
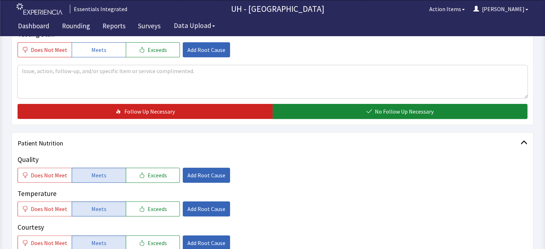
scroll to position [0, 0]
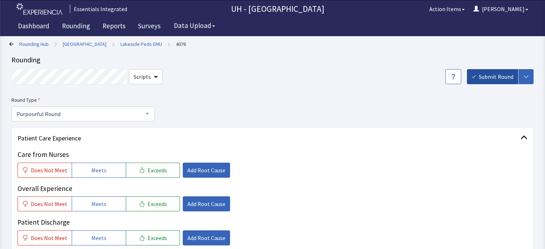
click at [496, 78] on span "Submit Round" at bounding box center [495, 76] width 35 height 9
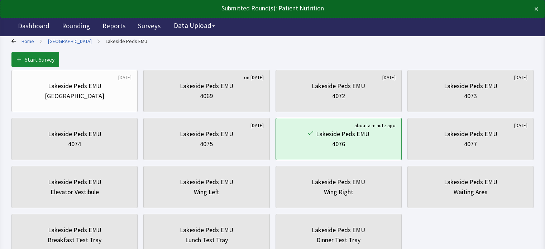
scroll to position [64, 0]
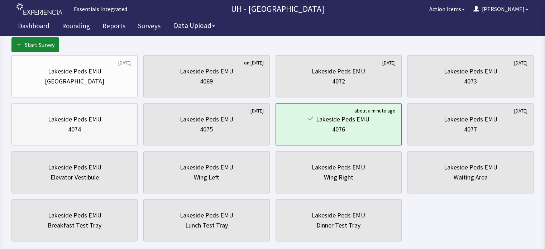
click at [95, 127] on div "4074" at bounding box center [75, 129] width 114 height 10
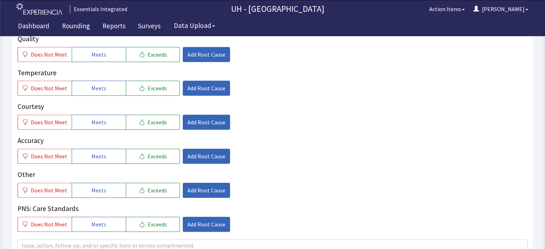
scroll to position [344, 0]
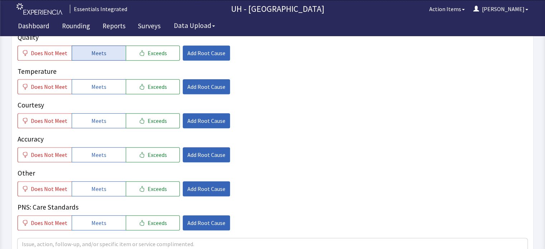
click at [99, 48] on button "Meets" at bounding box center [99, 52] width 54 height 15
click at [105, 81] on button "Meets" at bounding box center [99, 86] width 54 height 15
click at [103, 124] on button "Meets" at bounding box center [99, 120] width 54 height 15
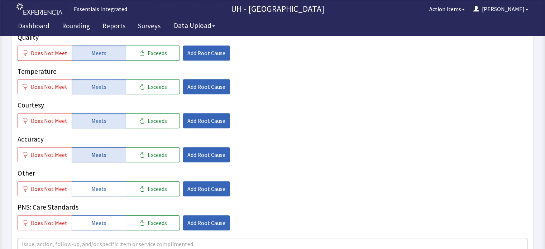
click at [103, 156] on button "Meets" at bounding box center [99, 154] width 54 height 15
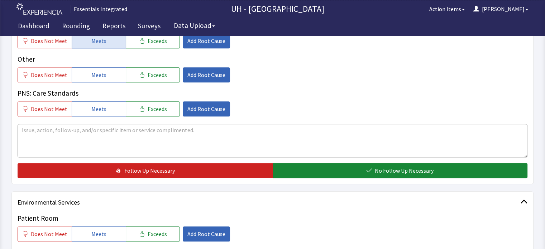
scroll to position [470, 0]
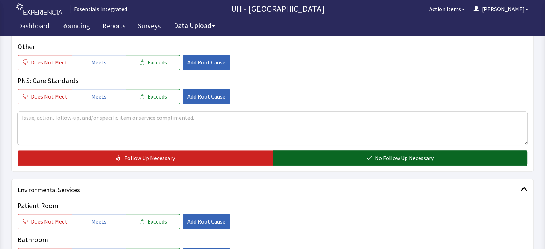
click at [483, 160] on button "No Follow Up Necessary" at bounding box center [399, 157] width 255 height 15
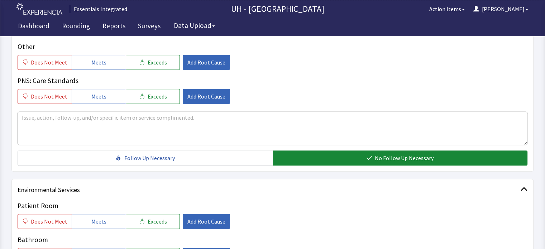
scroll to position [0, 0]
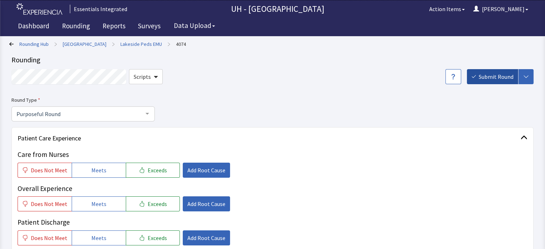
click at [489, 74] on span "Submit Round" at bounding box center [495, 76] width 35 height 9
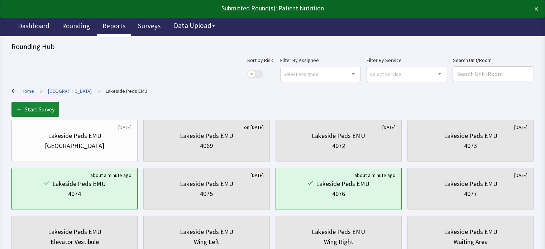
click at [118, 24] on link "Reports" at bounding box center [114, 27] width 34 height 18
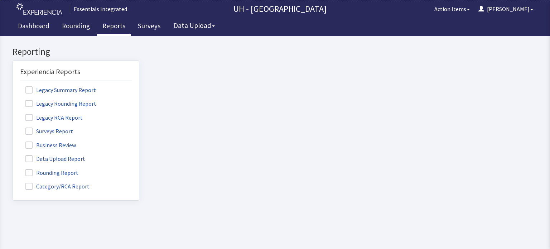
click at [58, 171] on label "Rounding Report" at bounding box center [53, 172] width 66 height 9
click at [13, 169] on input "Rounding Report" at bounding box center [13, 169] width 0 height 0
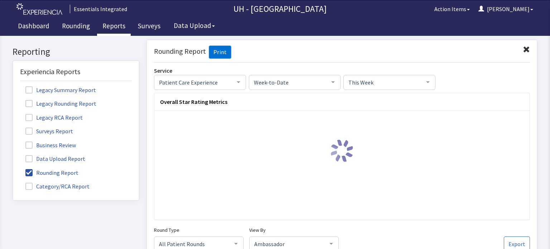
click at [229, 81] on span "Patient Care Experience" at bounding box center [194, 82] width 74 height 8
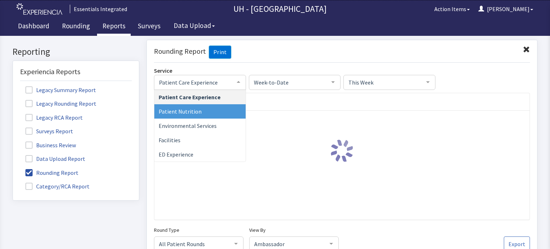
click at [213, 112] on span "Patient Nutrition" at bounding box center [199, 111] width 91 height 14
